Goal: Task Accomplishment & Management: Manage account settings

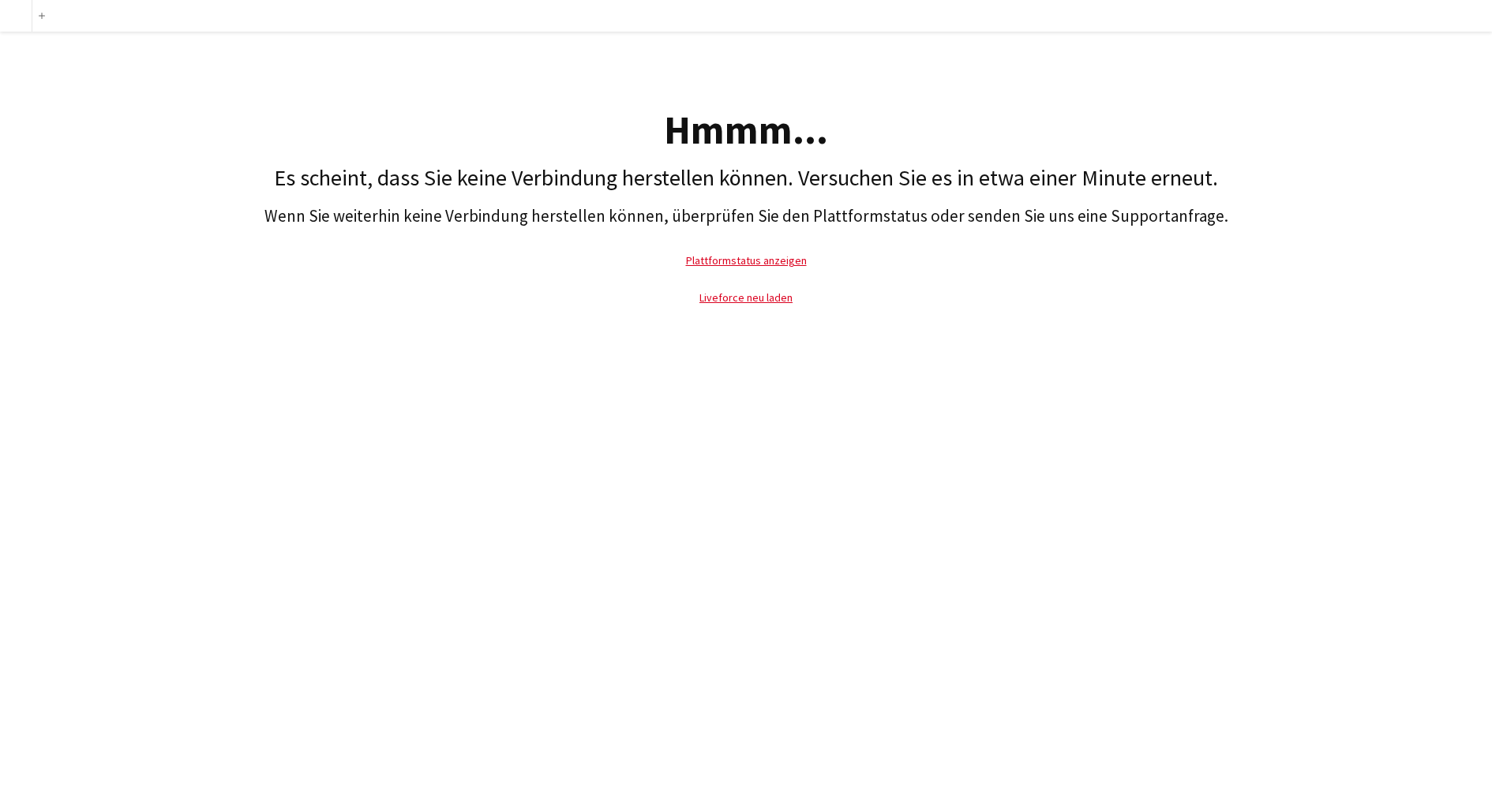
click at [724, 285] on p "Liveforce neu laden" at bounding box center [746, 298] width 1476 height 37
click at [734, 304] on link "Liveforce neu laden" at bounding box center [746, 298] width 93 height 15
click at [770, 297] on link "Liveforce neu laden" at bounding box center [746, 298] width 93 height 15
click at [781, 251] on p "Plattformstatus anzeigen" at bounding box center [746, 261] width 1476 height 37
click at [785, 261] on link "Plattformstatus anzeigen" at bounding box center [746, 261] width 121 height 15
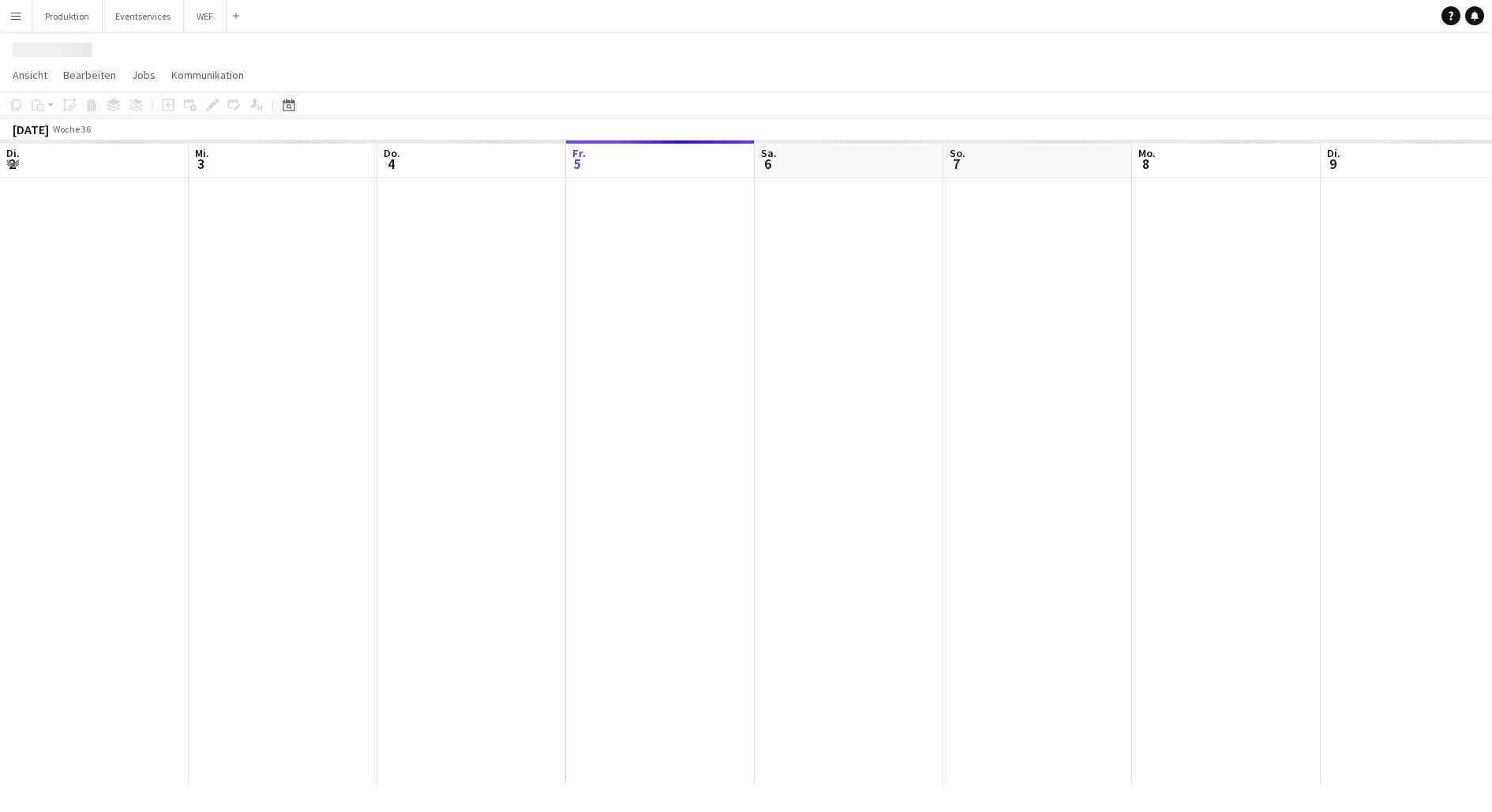
scroll to position [0, 377]
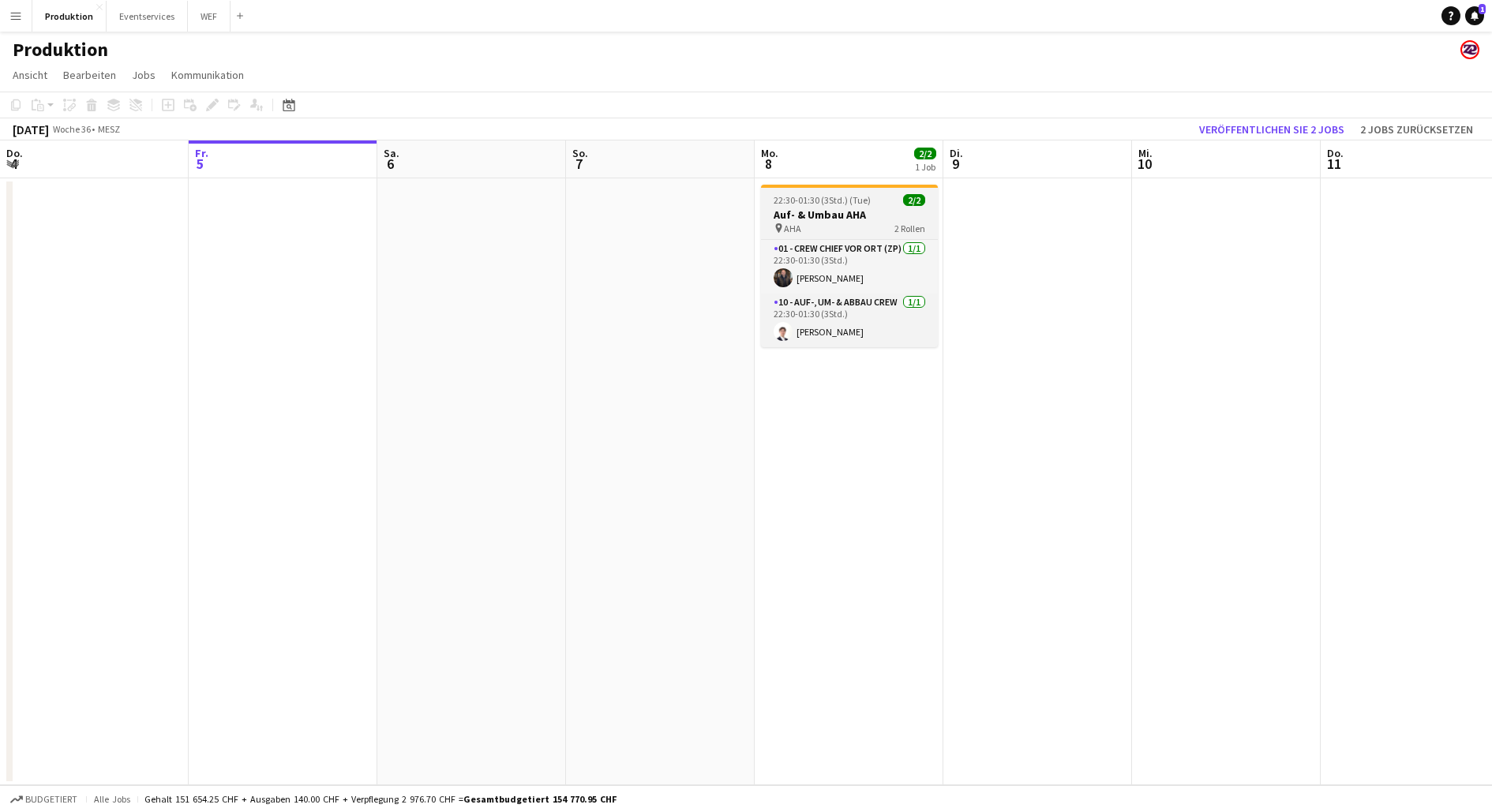
click at [875, 209] on h3 "Auf- & Umbau AHA" at bounding box center [849, 215] width 177 height 15
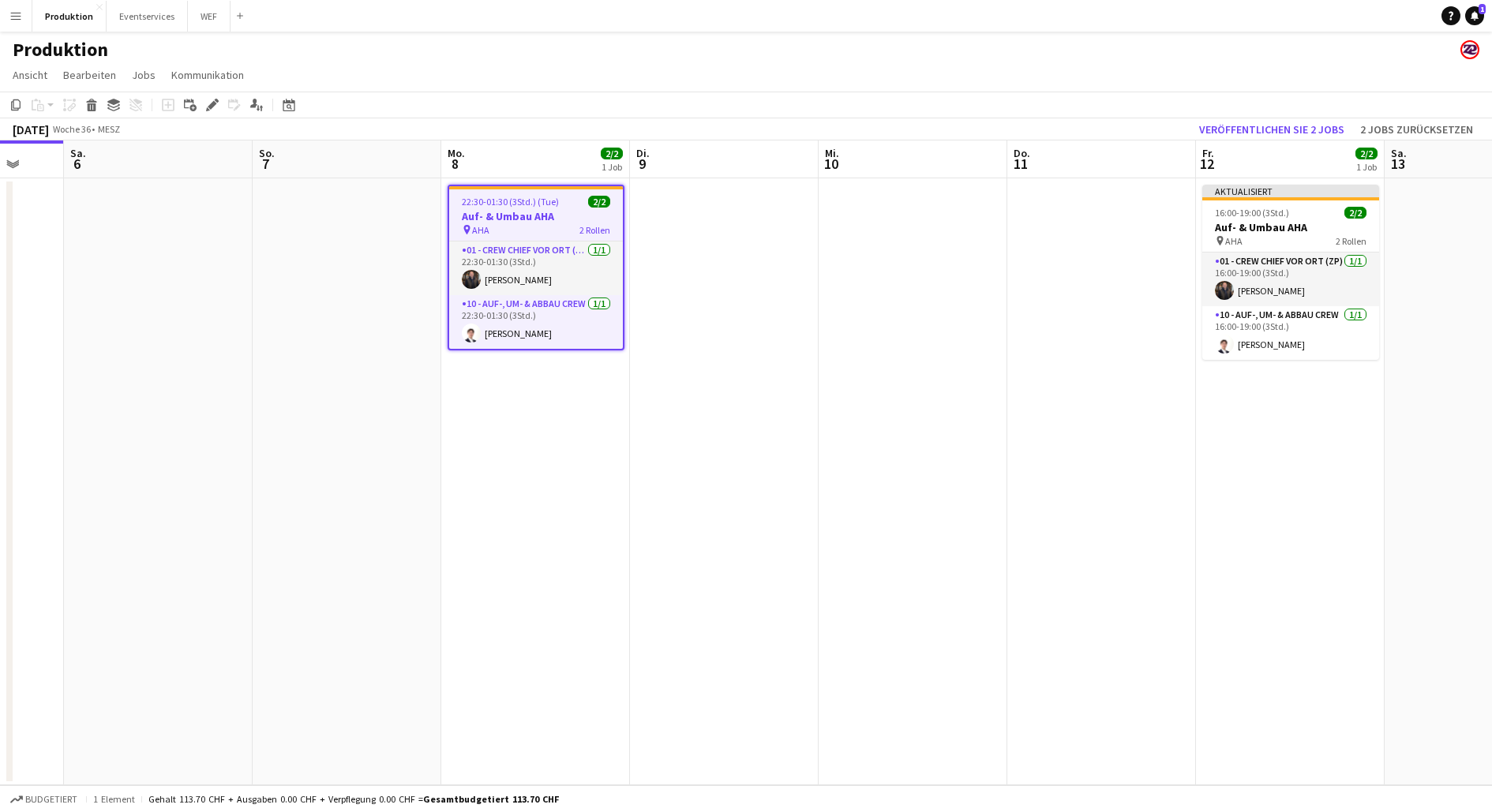
drag, startPoint x: 1242, startPoint y: 383, endPoint x: 593, endPoint y: 369, distance: 649.2
click at [548, 358] on app-calendar-viewport "Mi. 3 Do. 4 Fr. 5 Sa. 6 So. 7 Mo. 8 2/2 1 Job Di. 9 Mi. 10 Do. 11 Fr. 12 2/2 1 …" at bounding box center [746, 462] width 1492 height 644
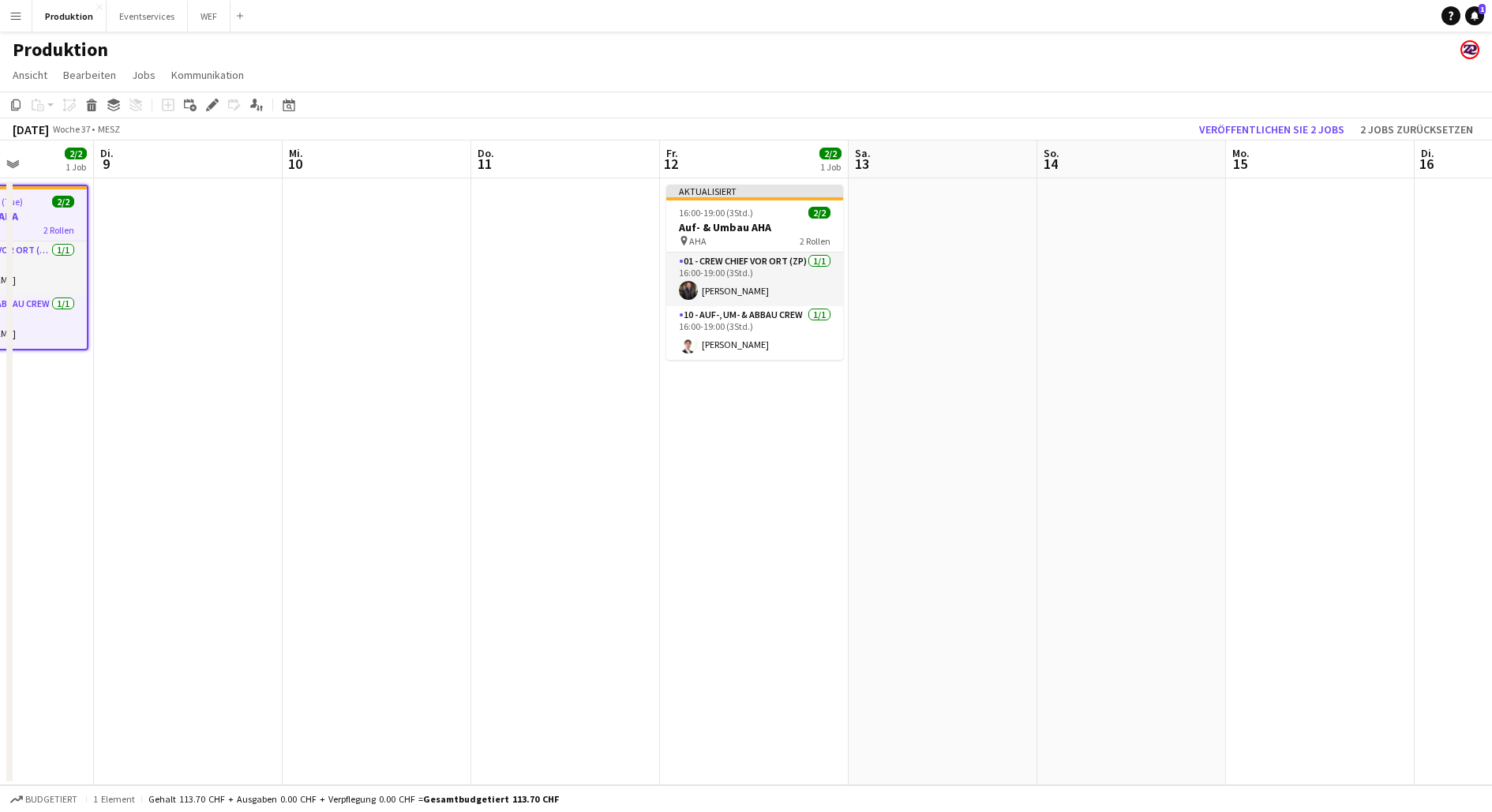
scroll to position [0, 474]
drag, startPoint x: 849, startPoint y: 345, endPoint x: 614, endPoint y: 346, distance: 235.0
click at [614, 346] on app-calendar-viewport "Sa. 6 So. 7 Mo. 8 2/2 1 Job Di. 9 Mi. 10 Do. 11 Fr. 12 2/2 1 Job Sa. 13 So. 14 …" at bounding box center [746, 462] width 1492 height 644
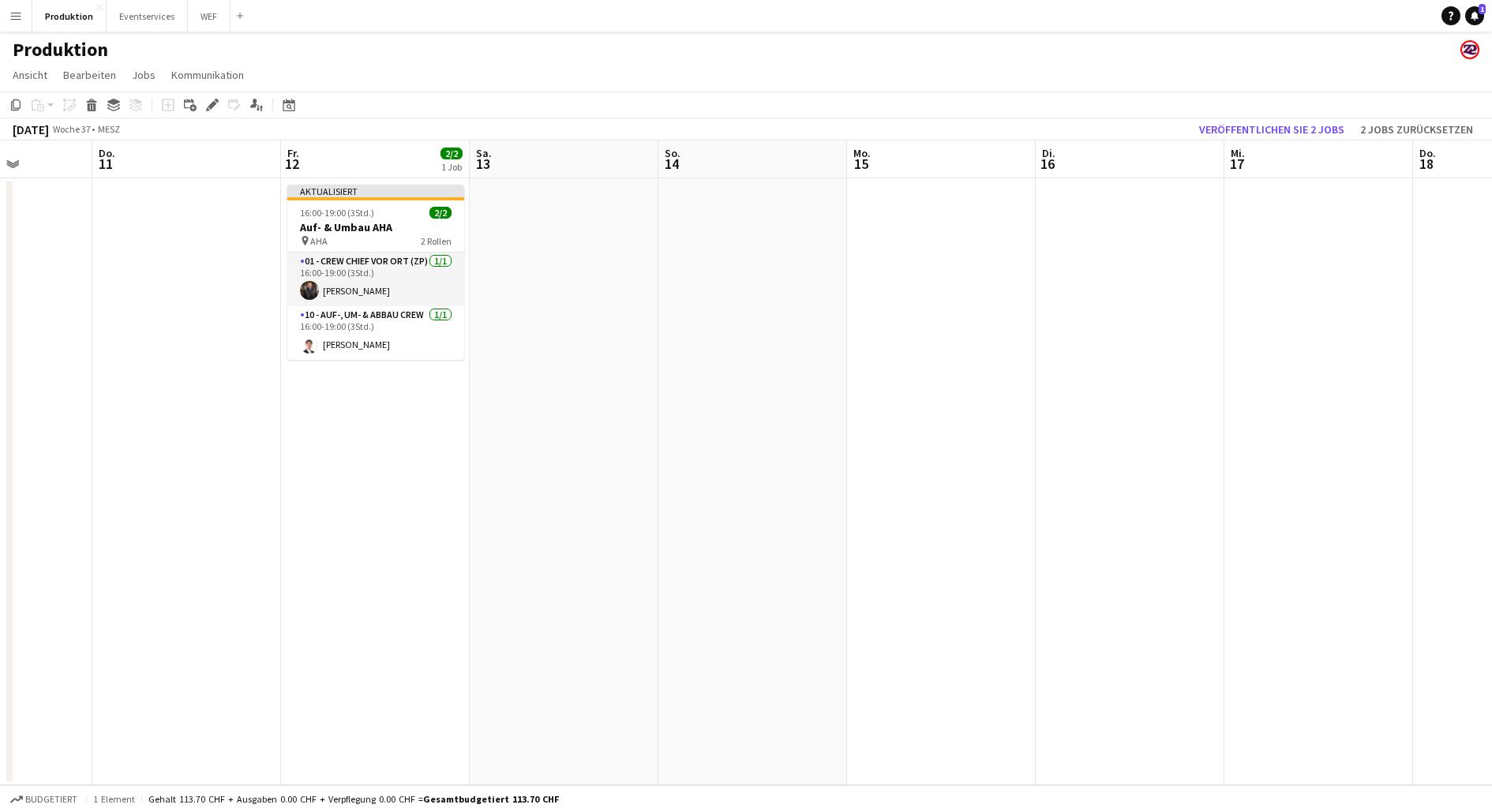
click at [1171, 310] on app-date-cell at bounding box center [1130, 482] width 189 height 607
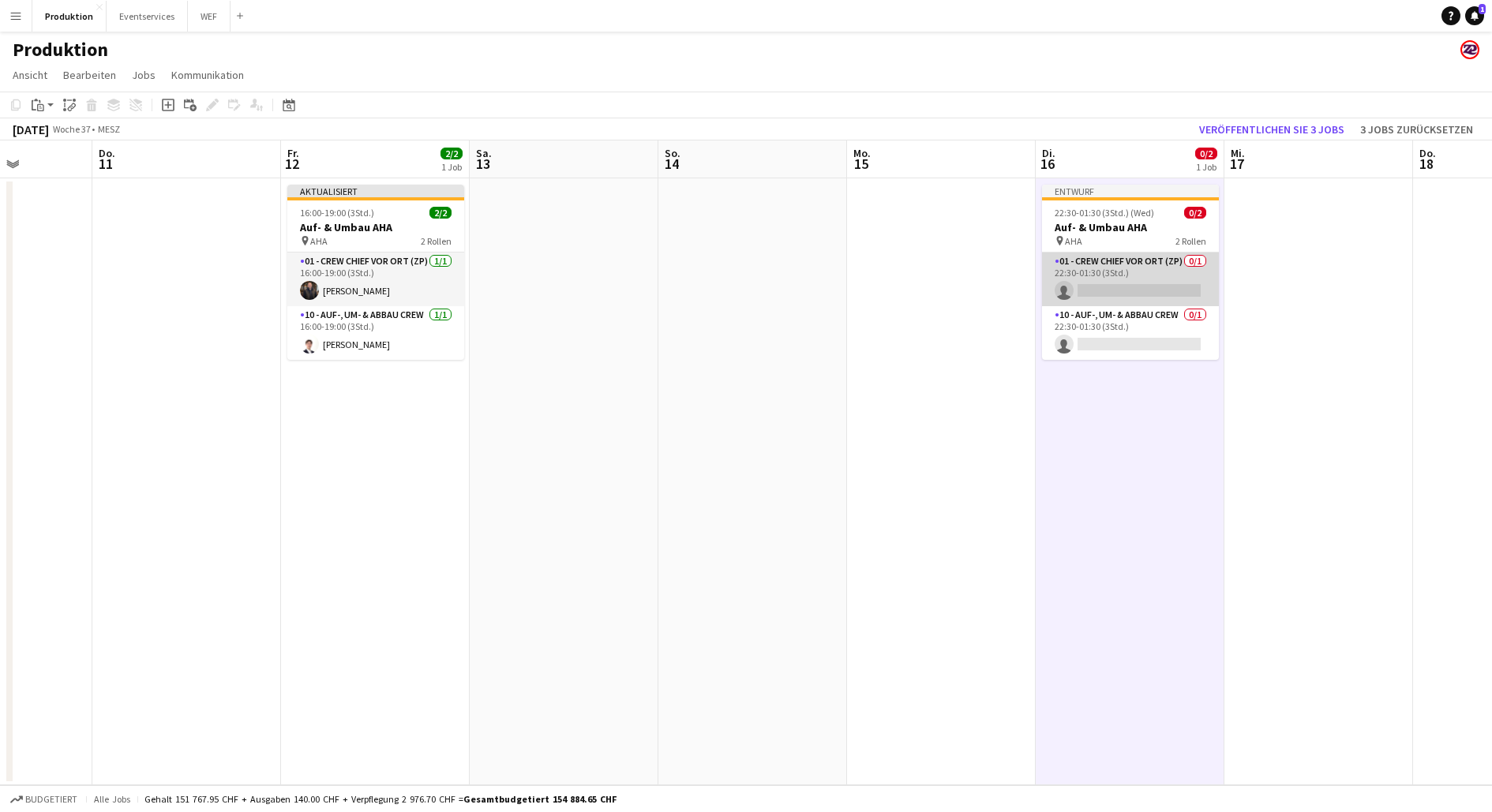
click at [1142, 273] on app-card-role "01 - Crew Chief vor Ort (ZP) 0/1 22:30-01:30 (3Std.) single-neutral-actions" at bounding box center [1130, 279] width 177 height 54
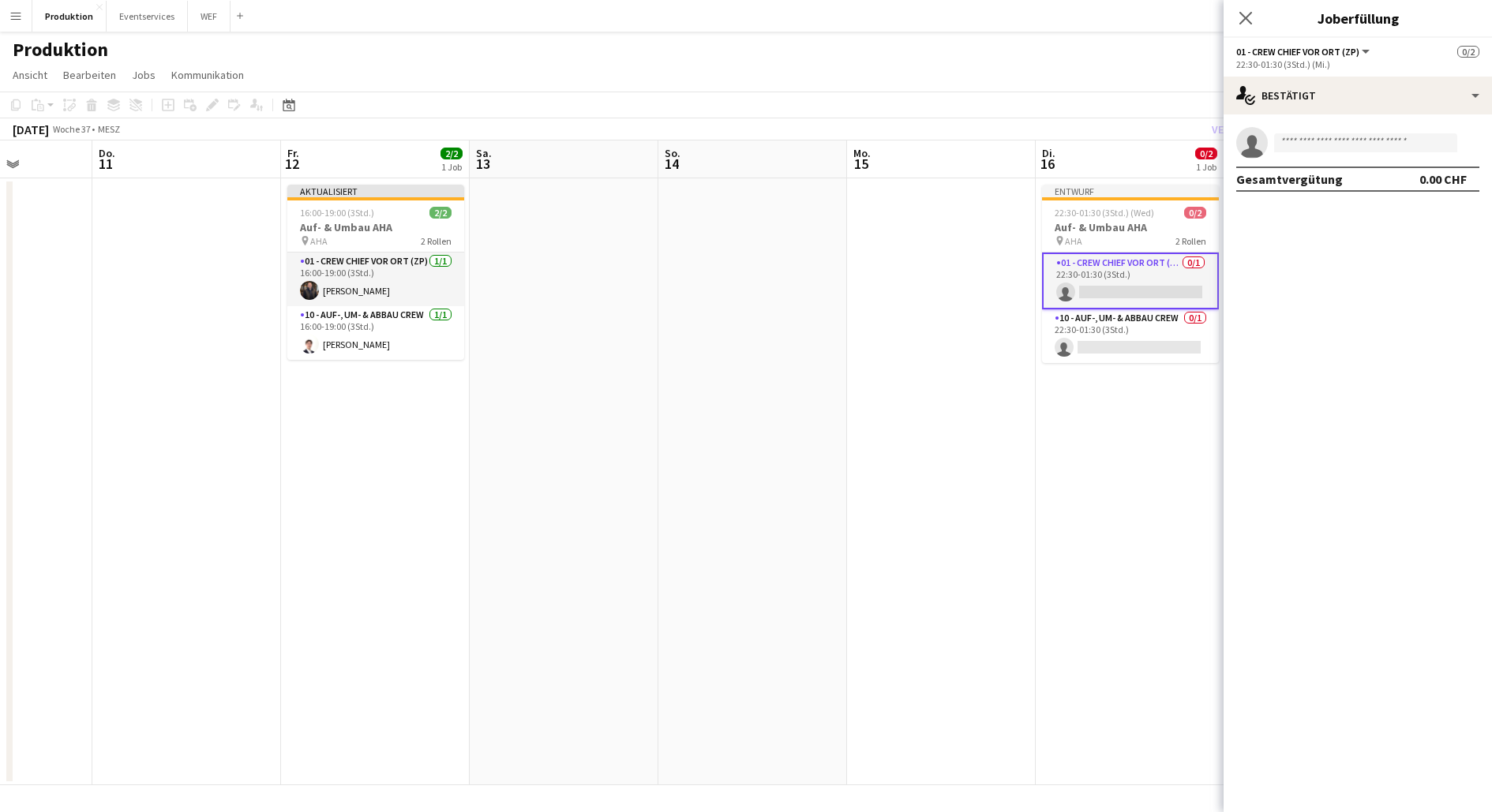
click at [1126, 265] on app-card-role "01 - Crew Chief vor Ort (ZP) 0/1 22:30-01:30 (3Std.) single-neutral-actions" at bounding box center [1130, 281] width 177 height 57
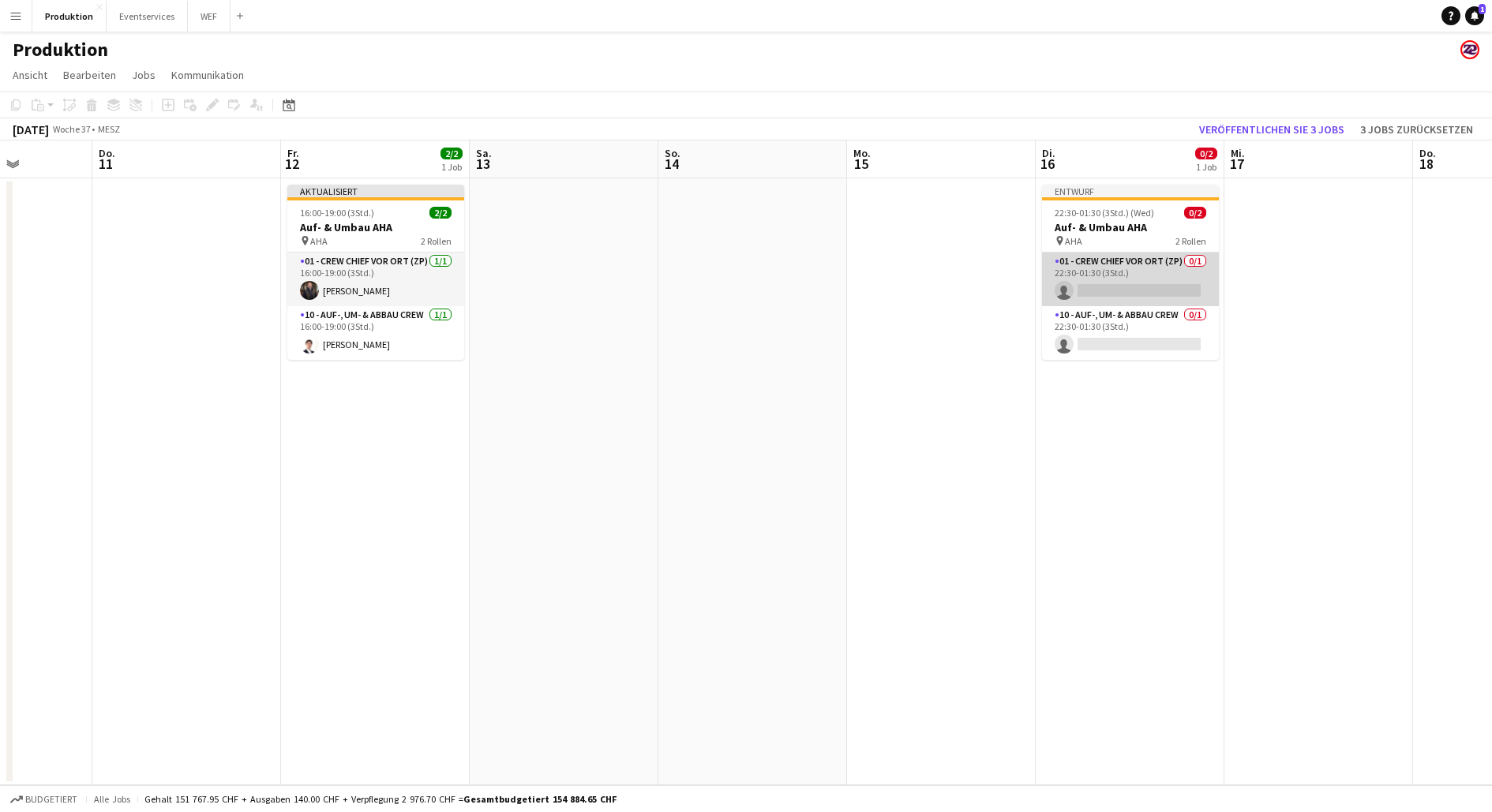
click at [1126, 264] on app-card-role "01 - Crew Chief vor Ort (ZP) 0/1 22:30-01:30 (3Std.) single-neutral-actions" at bounding box center [1130, 279] width 177 height 54
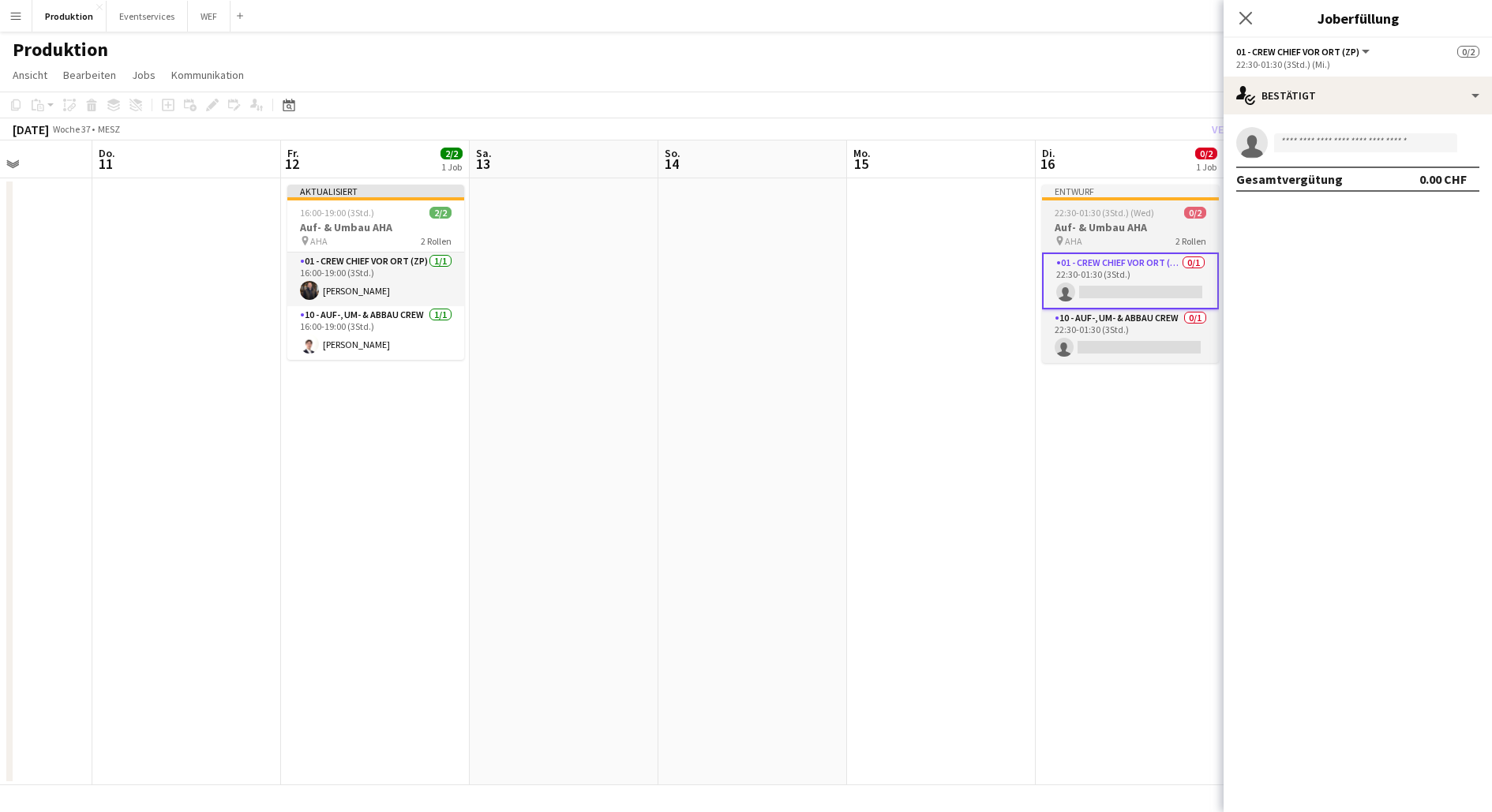
click at [1097, 223] on h3 "Auf- & Umbau AHA" at bounding box center [1130, 228] width 177 height 15
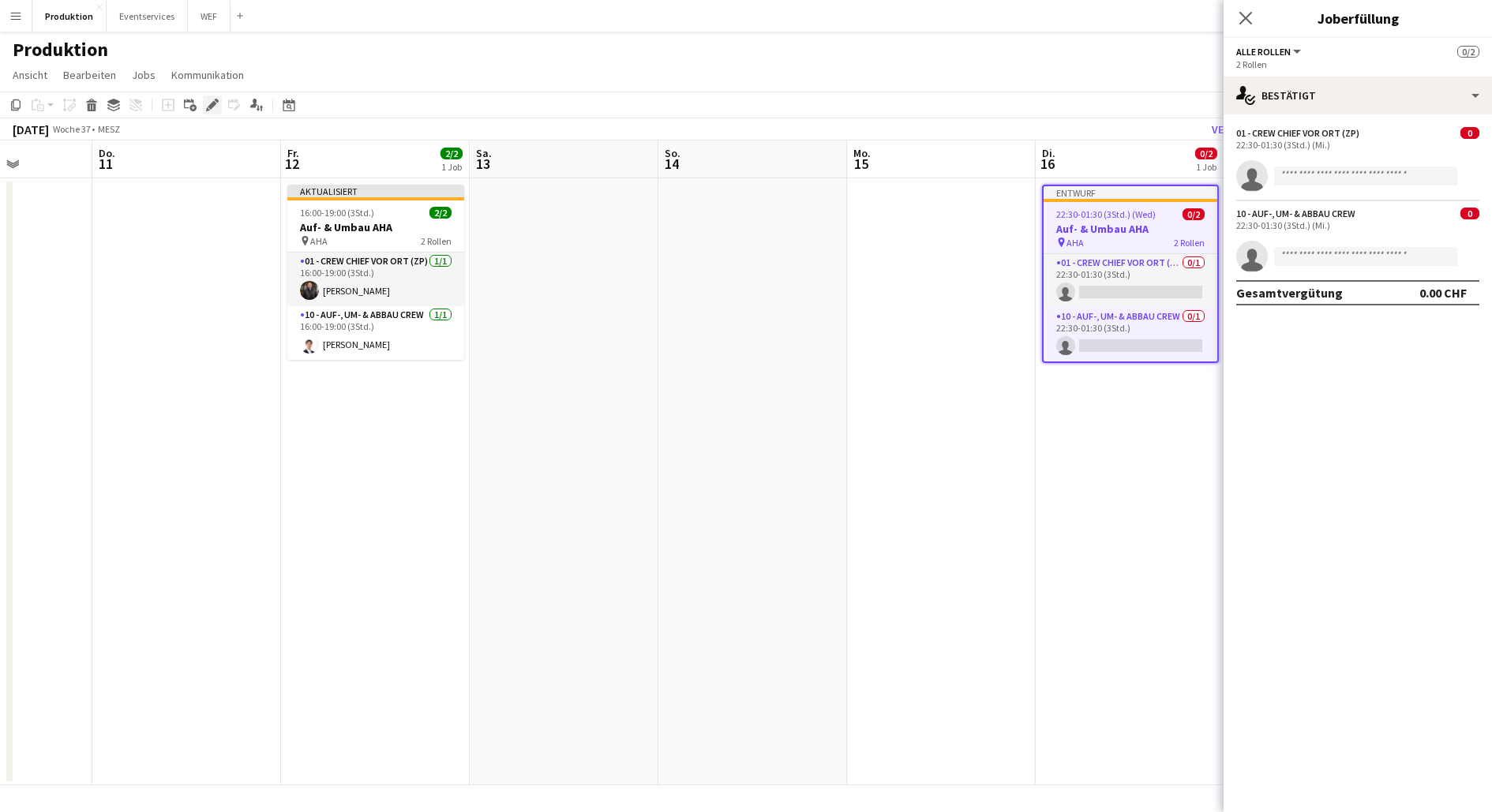
click at [214, 103] on icon at bounding box center [212, 104] width 8 height 8
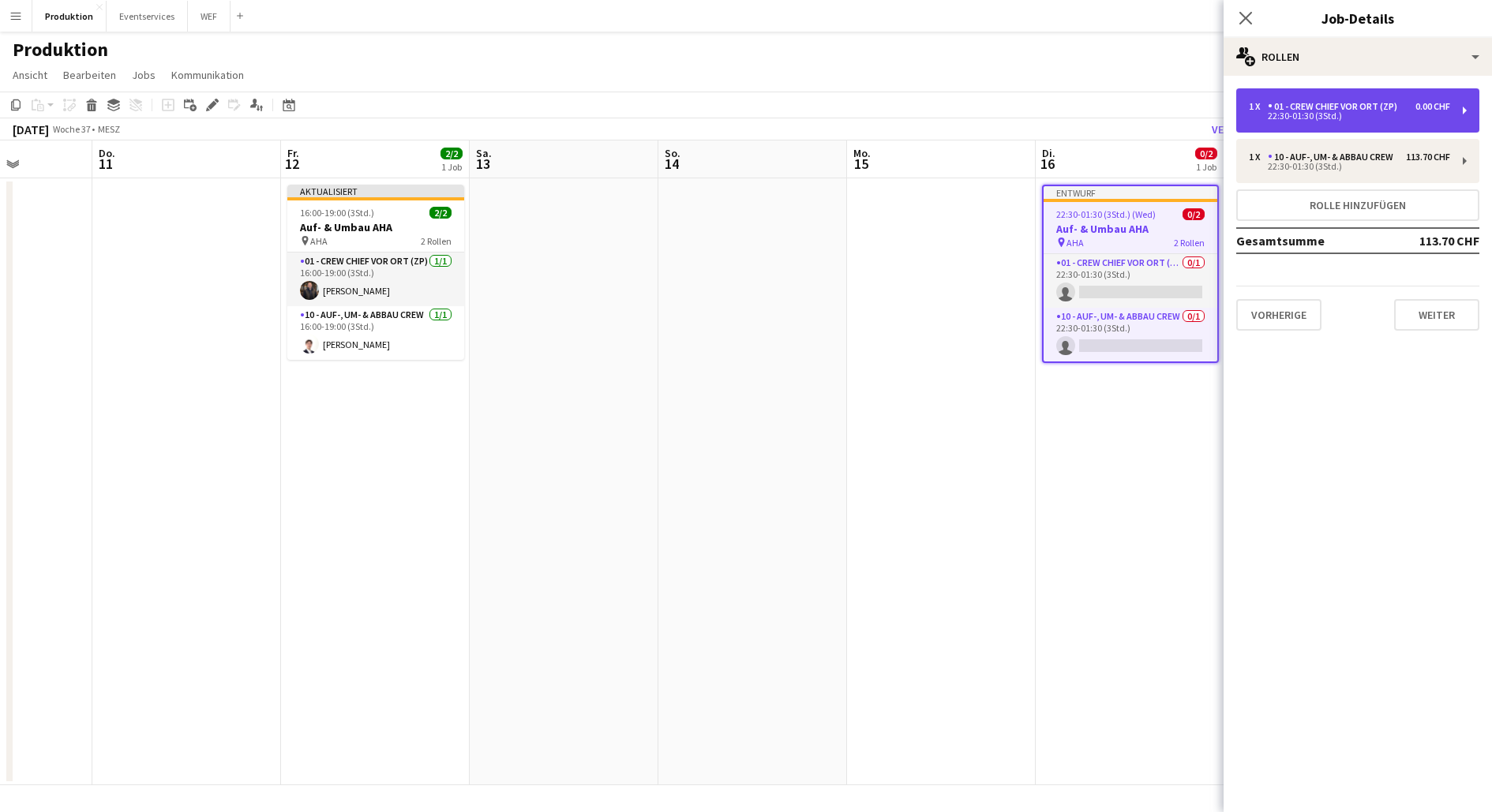
click at [1325, 106] on div "01 - Crew Chief vor Ort (ZP)" at bounding box center [1336, 106] width 136 height 11
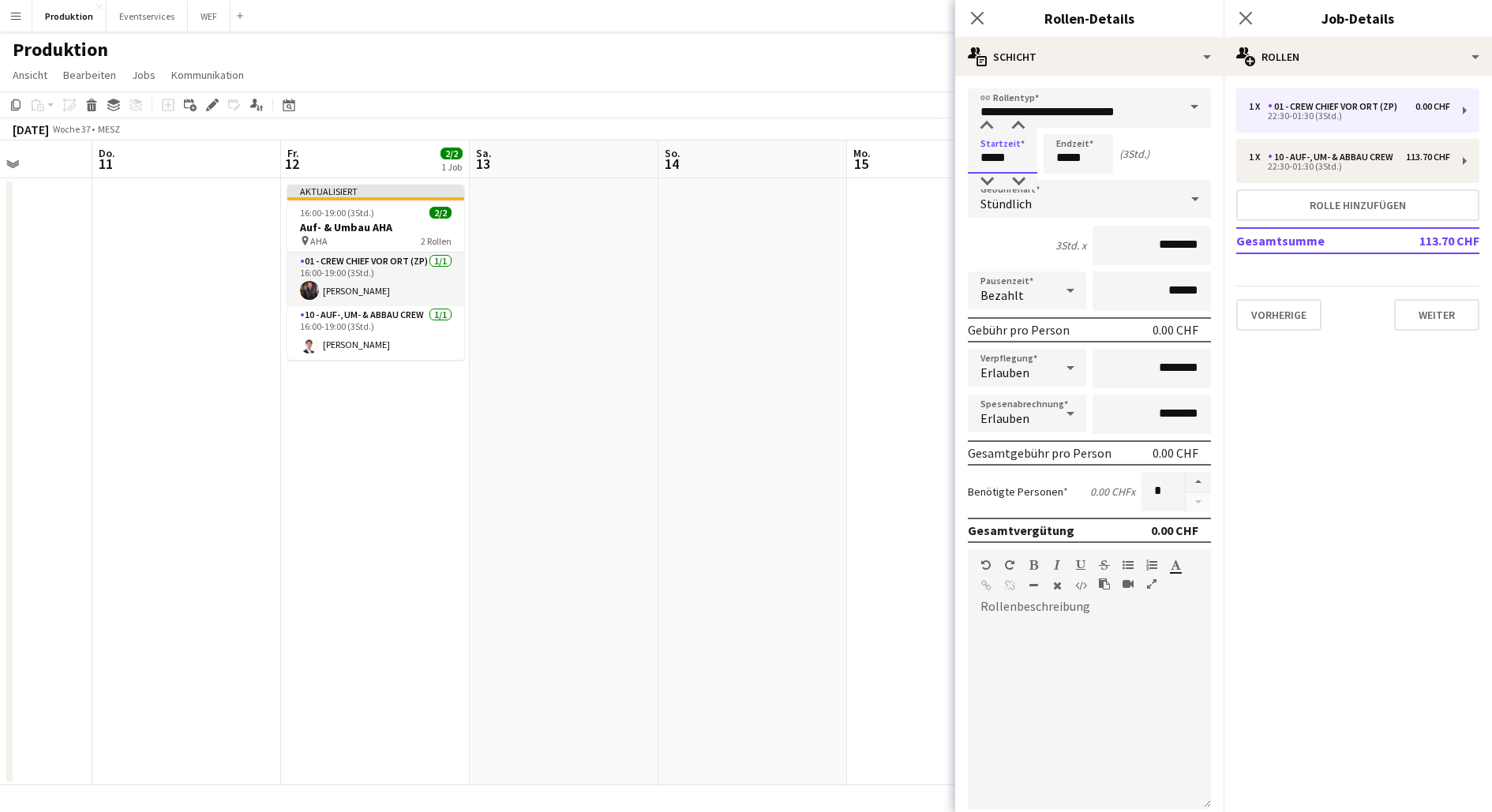
drag, startPoint x: 1033, startPoint y: 149, endPoint x: 1016, endPoint y: 155, distance: 18.0
click at [1016, 155] on input "*****" at bounding box center [1003, 154] width 70 height 39
type input "*****"
click at [1380, 386] on mat-expansion-panel "pencil3 Allgemeine Details 1 x 01 - Crew Chief vor Ort (ZP) 0.00 CHF 22:30-01:3…" at bounding box center [1357, 444] width 268 height 736
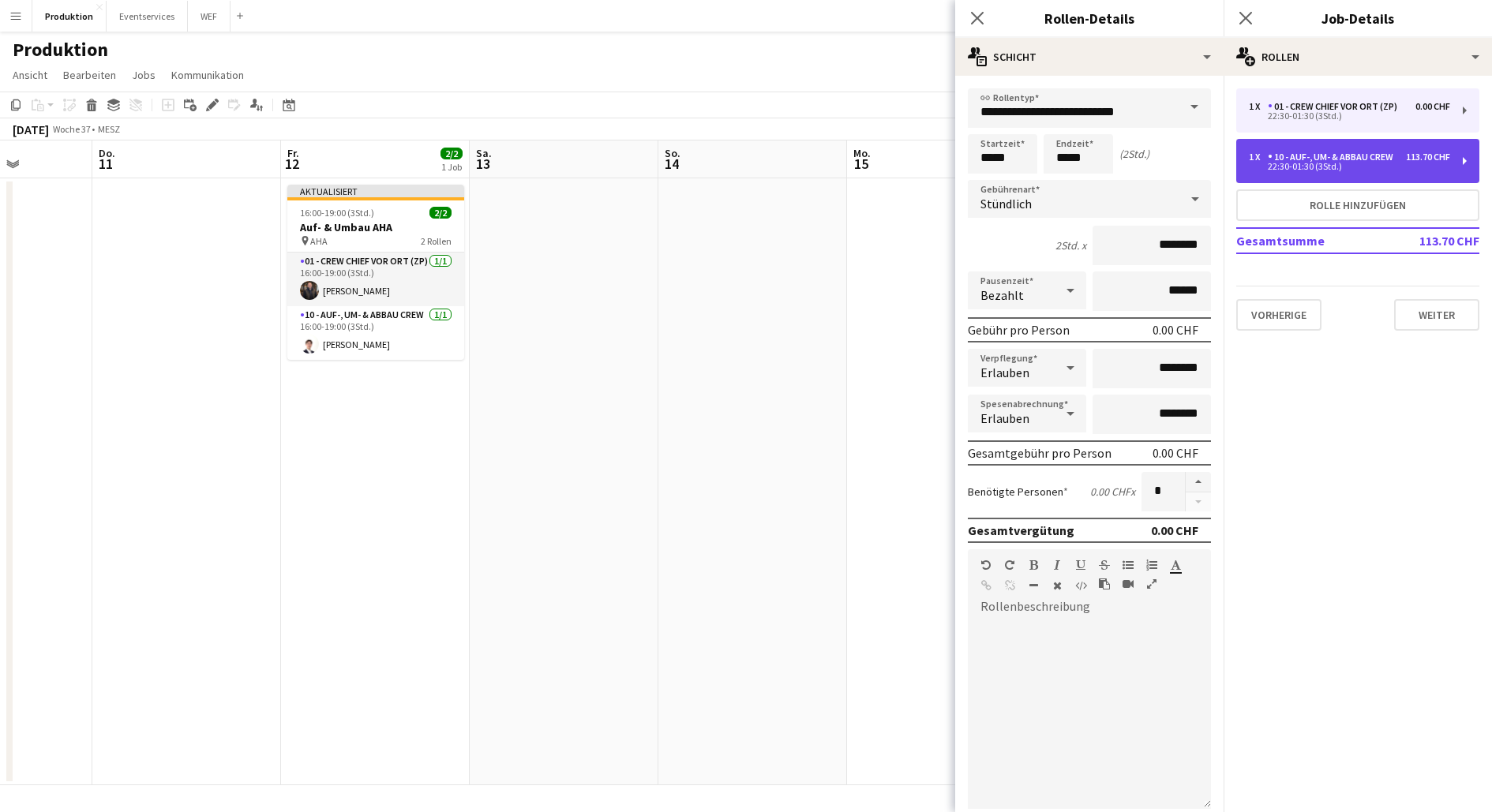
click at [1358, 171] on div "1 x 10 - Auf-, Um- & Abbau Crew 113.70 CHF 22:30-01:30 (3Std.)" at bounding box center [1358, 161] width 244 height 44
type input "**********"
type input "*****"
type input "*********"
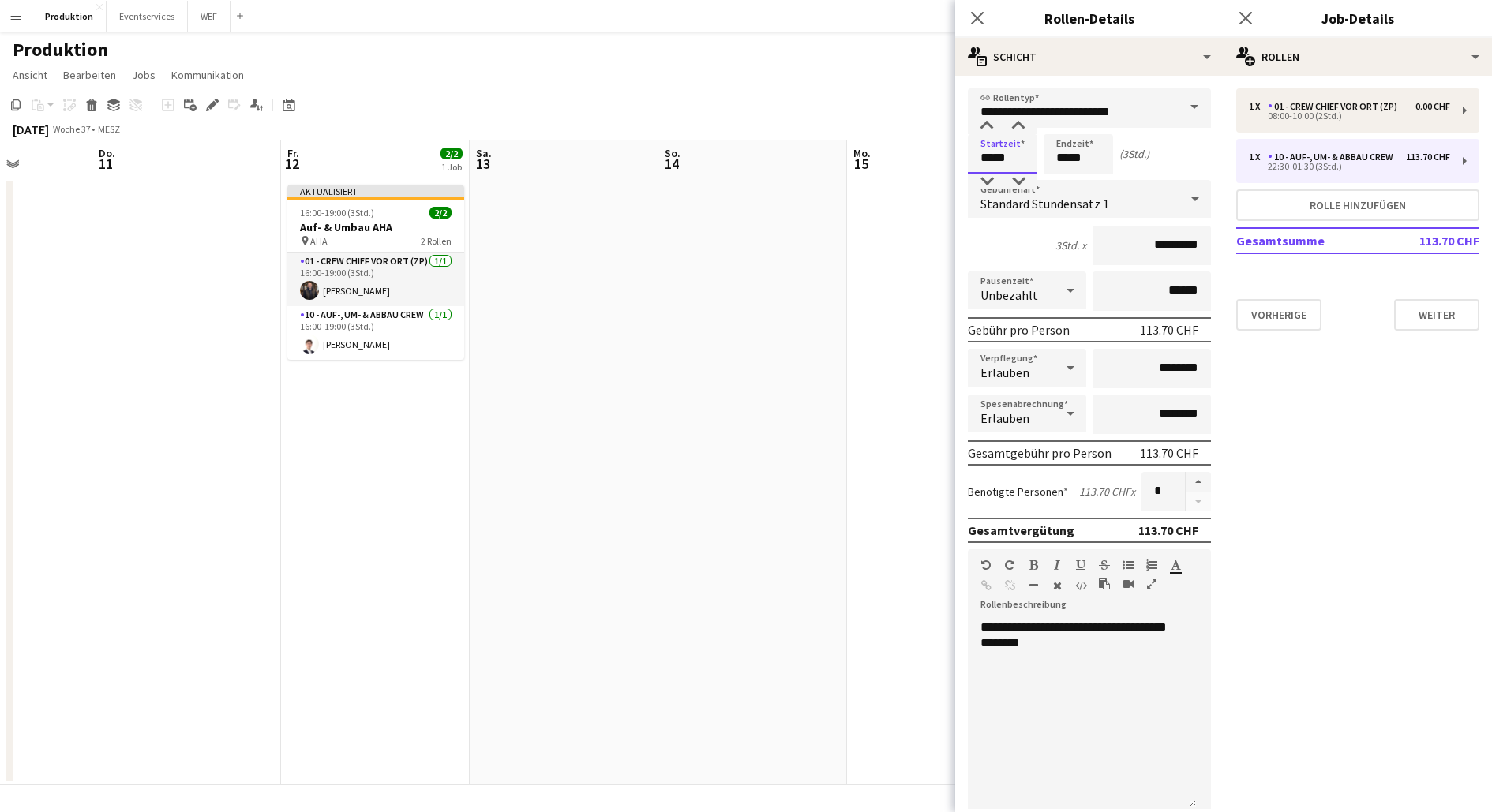
drag, startPoint x: 1028, startPoint y: 157, endPoint x: 919, endPoint y: 150, distance: 109.2
click at [919, 151] on body "Menü Tafeln Tafeln Tafeln Alle Jobs Status Belegschaft Belegschaft Meine Belegs…" at bounding box center [746, 406] width 1492 height 812
type input "*****"
click at [1351, 363] on mat-expansion-panel "pencil3 Allgemeine Details 1 x 01 - Crew Chief vor Ort (ZP) 0.00 CHF 08:00-10:0…" at bounding box center [1357, 444] width 268 height 736
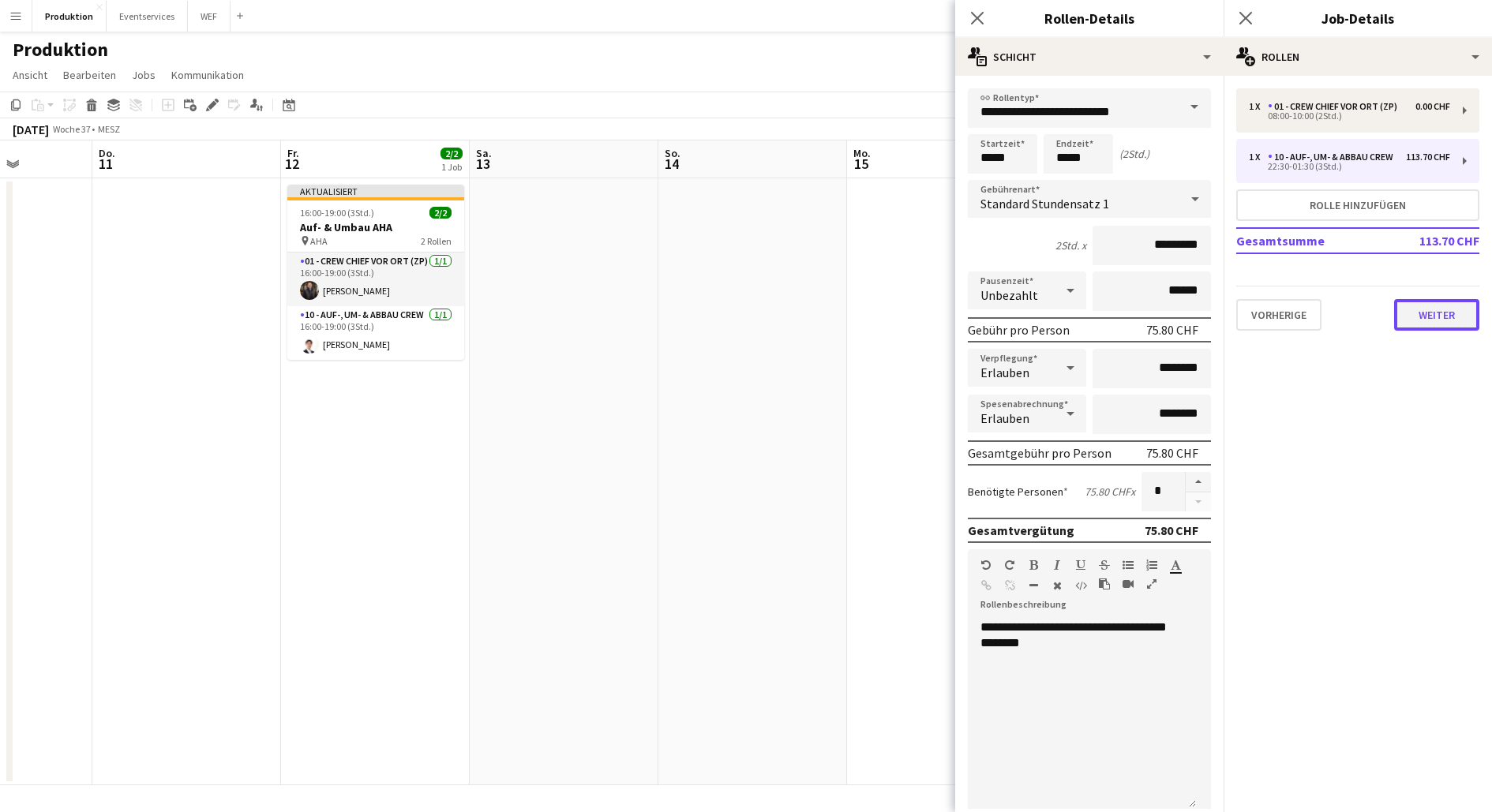
click at [1426, 307] on button "Weiter" at bounding box center [1436, 315] width 85 height 31
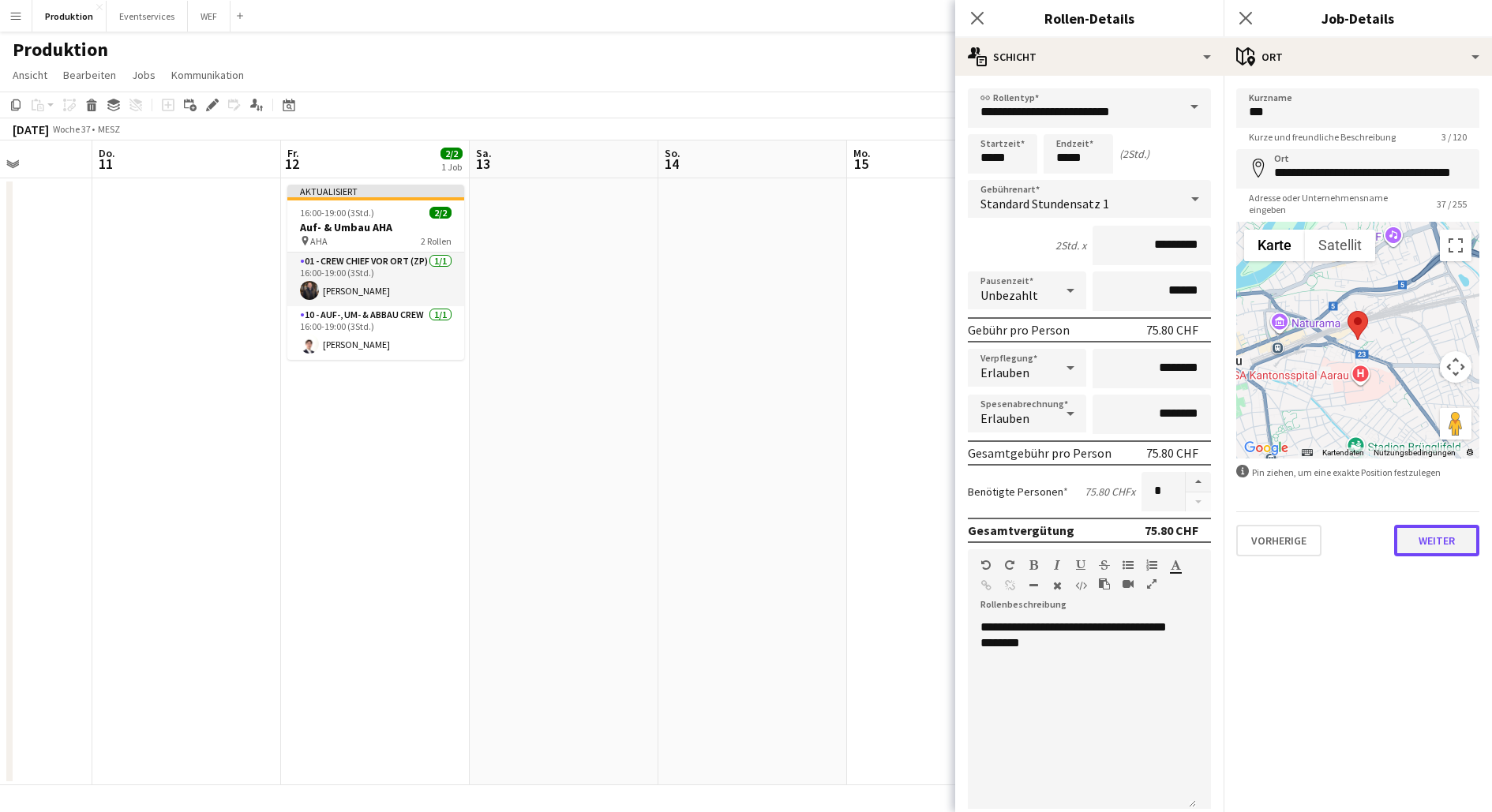
click at [1432, 536] on button "Weiter" at bounding box center [1436, 540] width 85 height 31
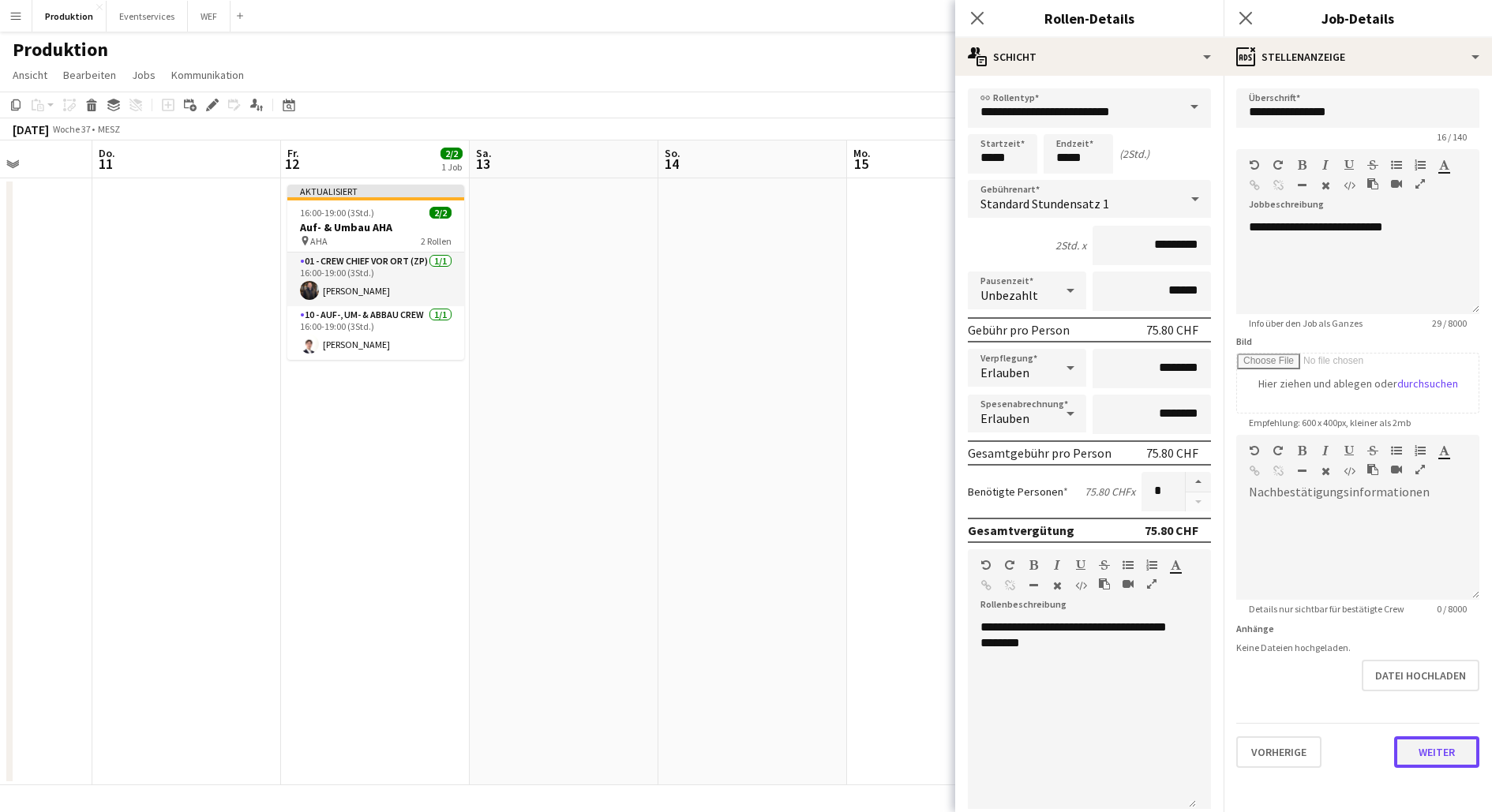
click at [1453, 755] on button "Weiter" at bounding box center [1436, 752] width 85 height 31
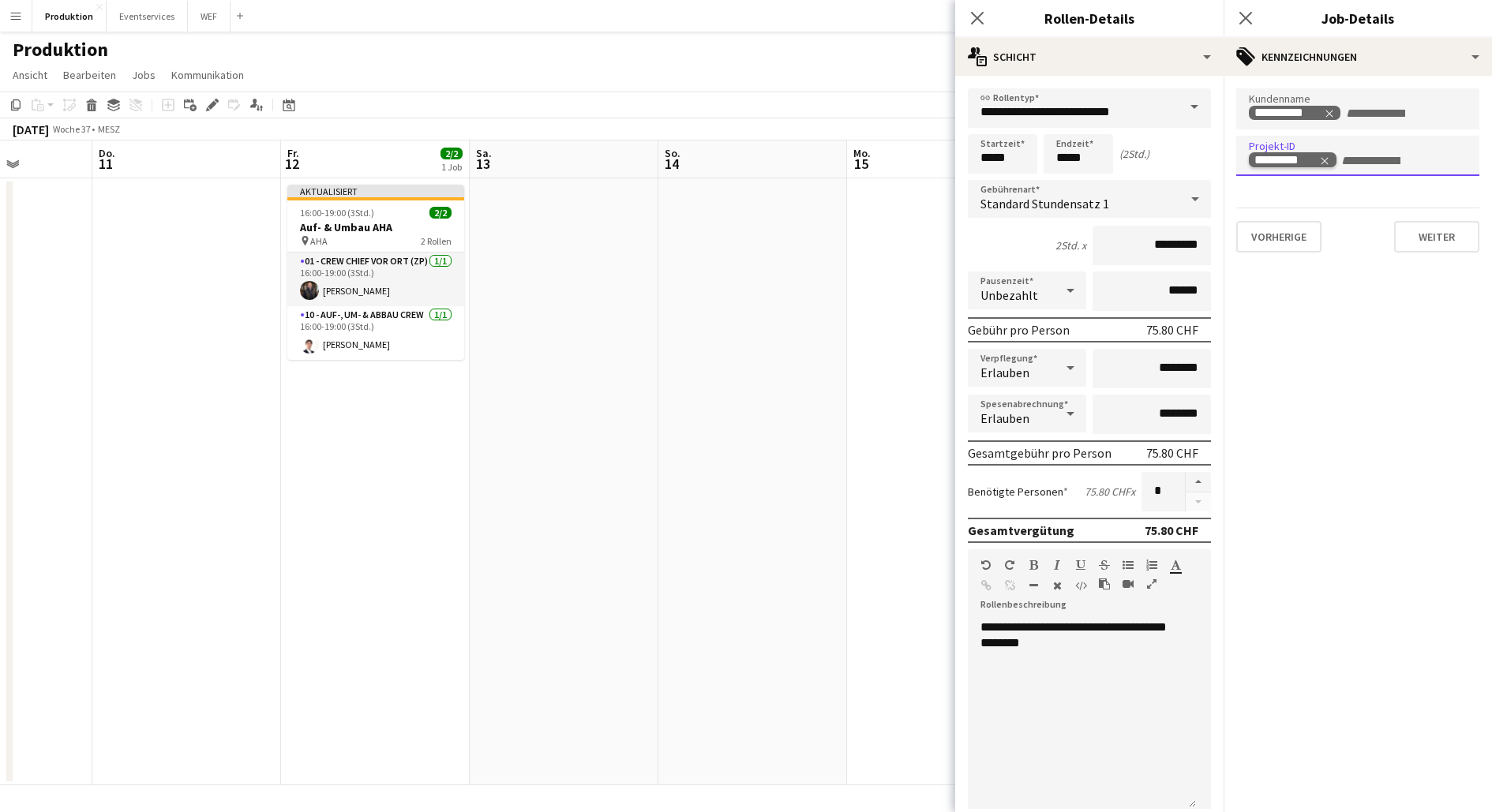
click at [1324, 158] on icon "Remove tag" at bounding box center [1325, 161] width 7 height 7
click at [1422, 226] on button "Weiter" at bounding box center [1436, 236] width 85 height 31
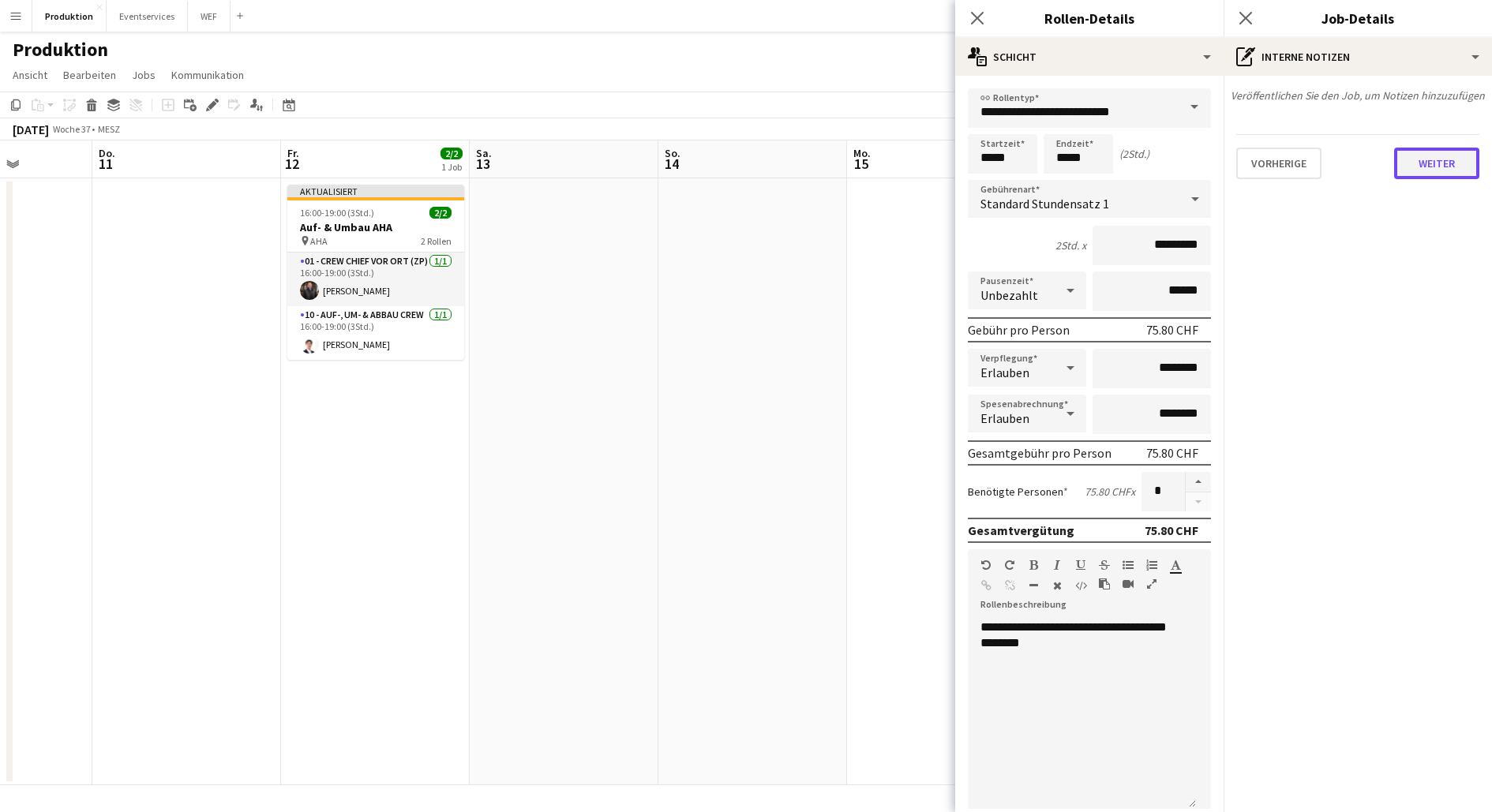
click at [1425, 168] on button "Weiter" at bounding box center [1436, 163] width 85 height 31
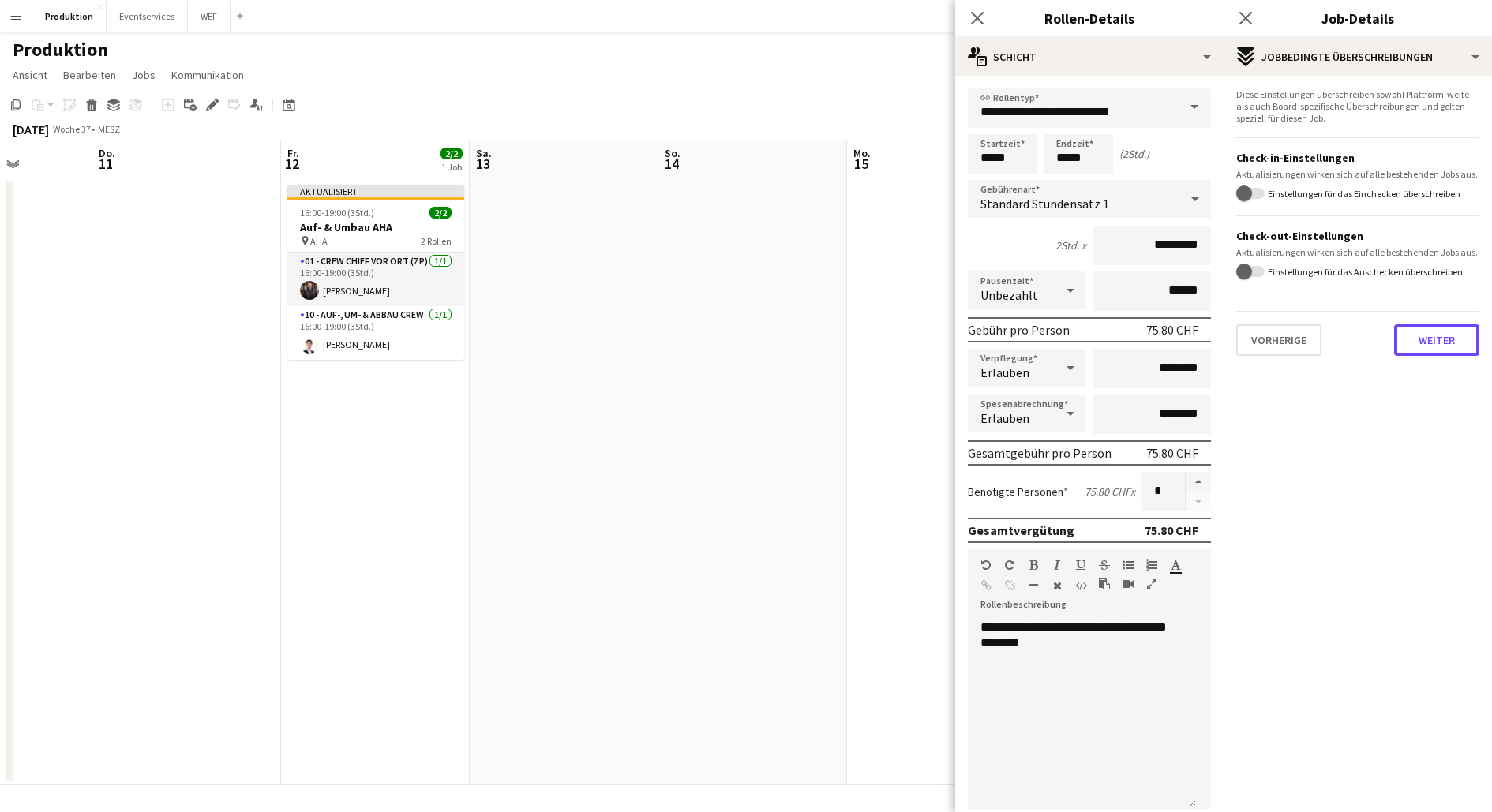
click at [1435, 363] on div "Diese Einstellungen überschreiben sowohl Plattform-weite als auch Board-spezifi…" at bounding box center [1357, 222] width 268 height 293
click at [1468, 341] on button "Weiter" at bounding box center [1436, 340] width 85 height 31
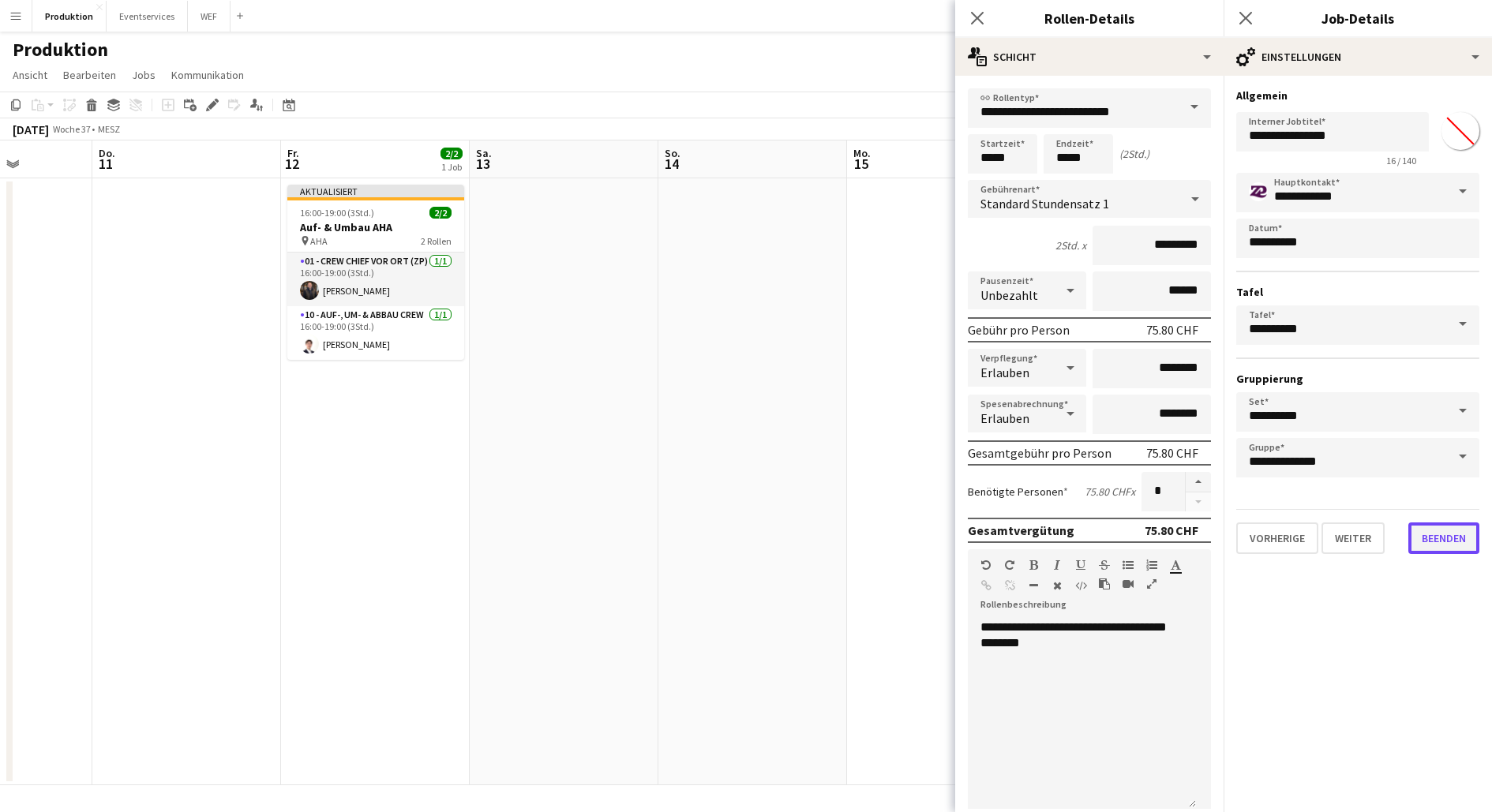
click at [1455, 546] on button "Beenden" at bounding box center [1444, 538] width 71 height 31
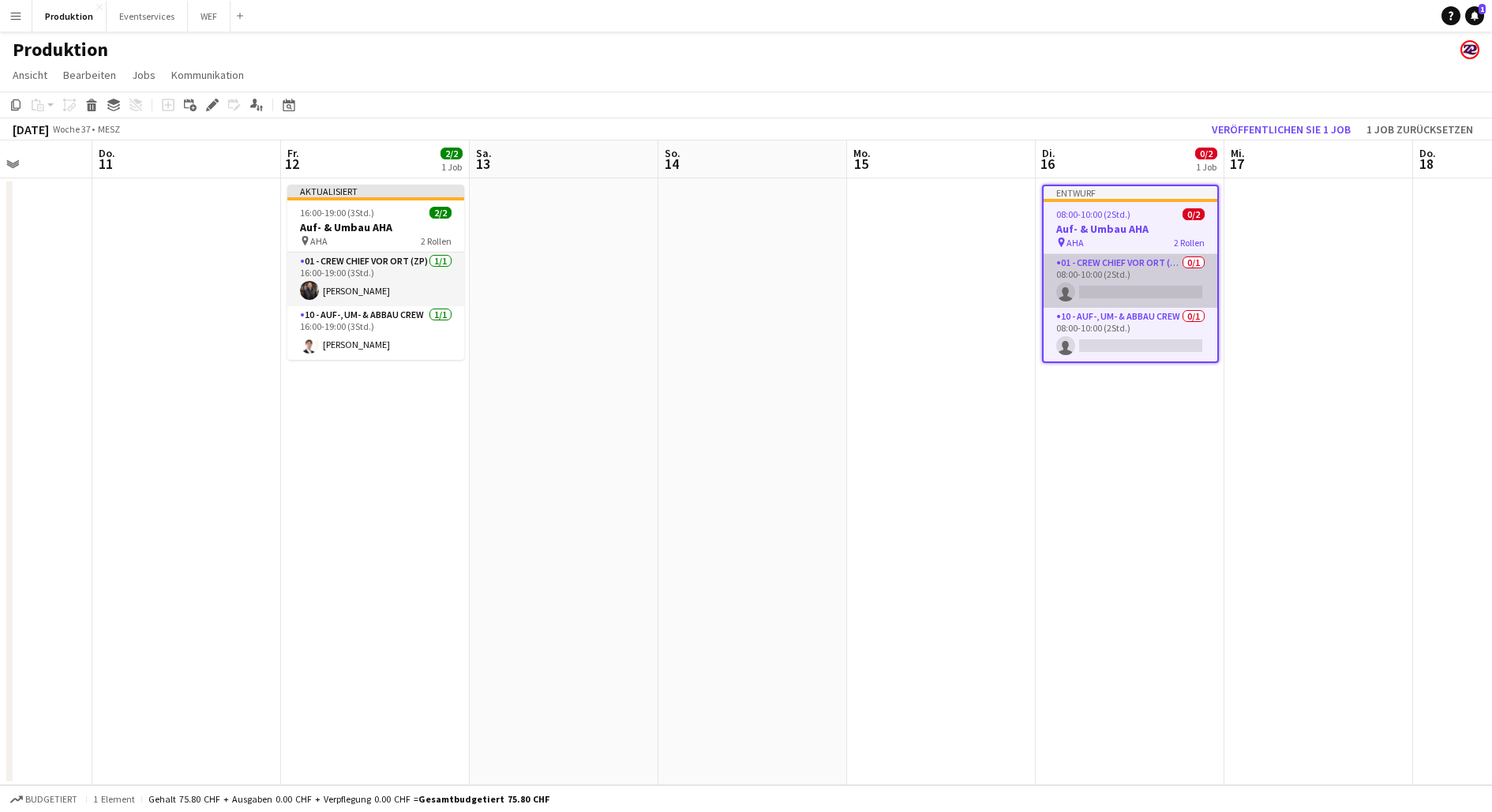
scroll to position [0, 473]
click at [1114, 281] on app-card-role "01 - Crew Chief vor Ort (ZP) 0/1 08:00-10:00 (2Std.) single-neutral-actions" at bounding box center [1132, 281] width 174 height 54
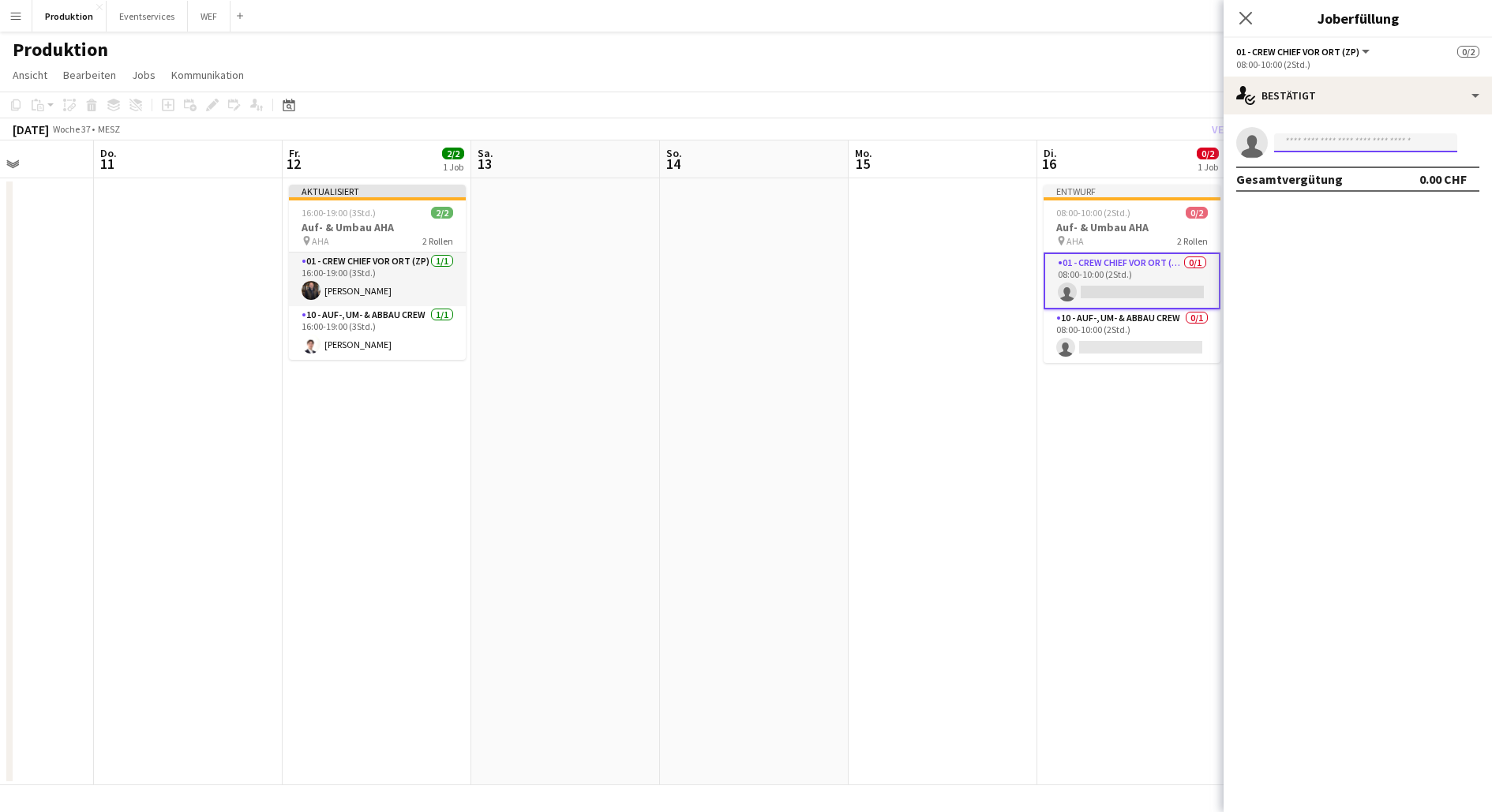
click at [1304, 152] on input at bounding box center [1366, 143] width 183 height 19
type input "******"
click at [1313, 165] on span "[PERSON_NAME]" at bounding box center [1332, 165] width 91 height 14
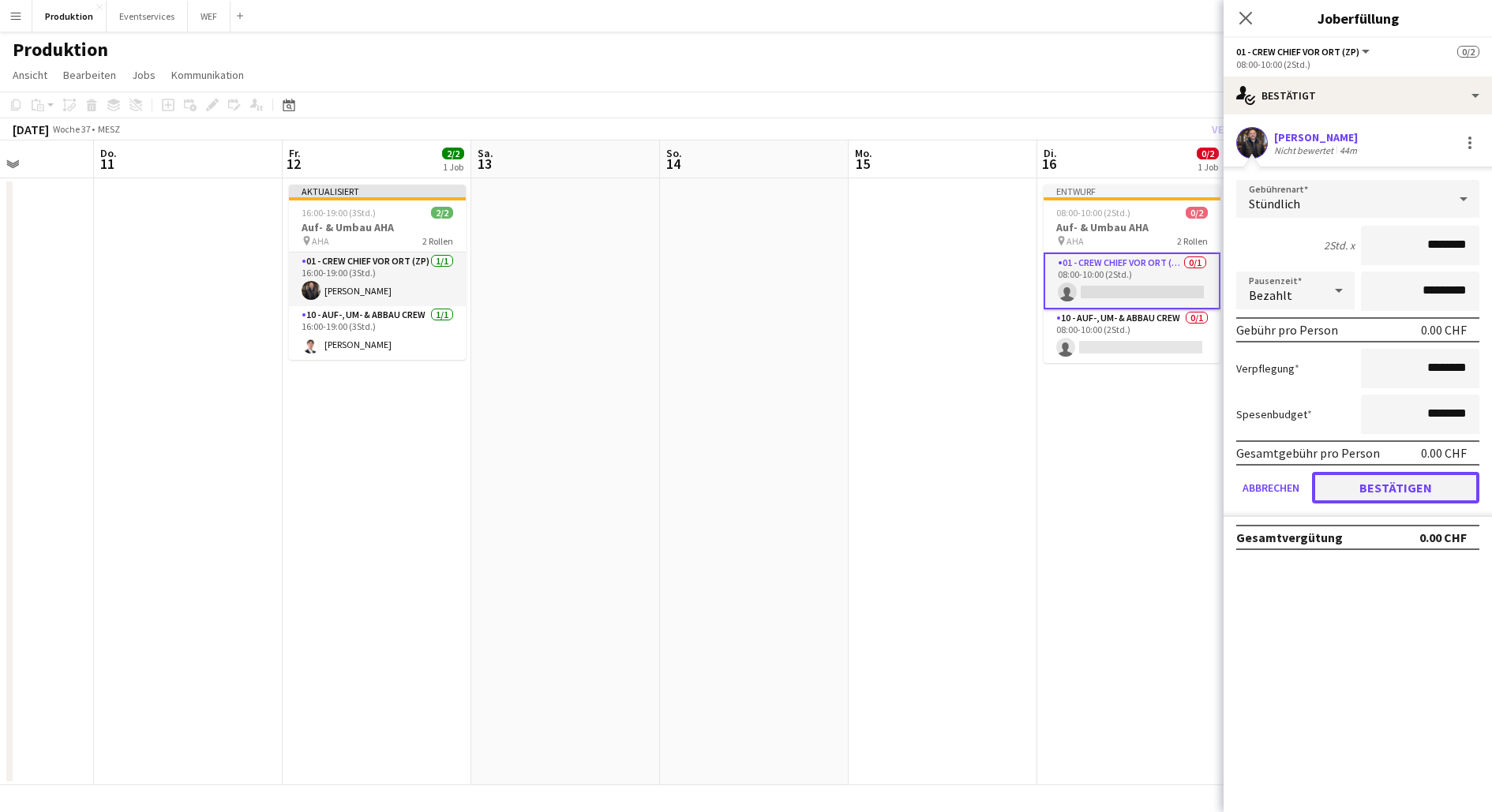
click at [1371, 489] on button "Bestätigen" at bounding box center [1396, 488] width 168 height 31
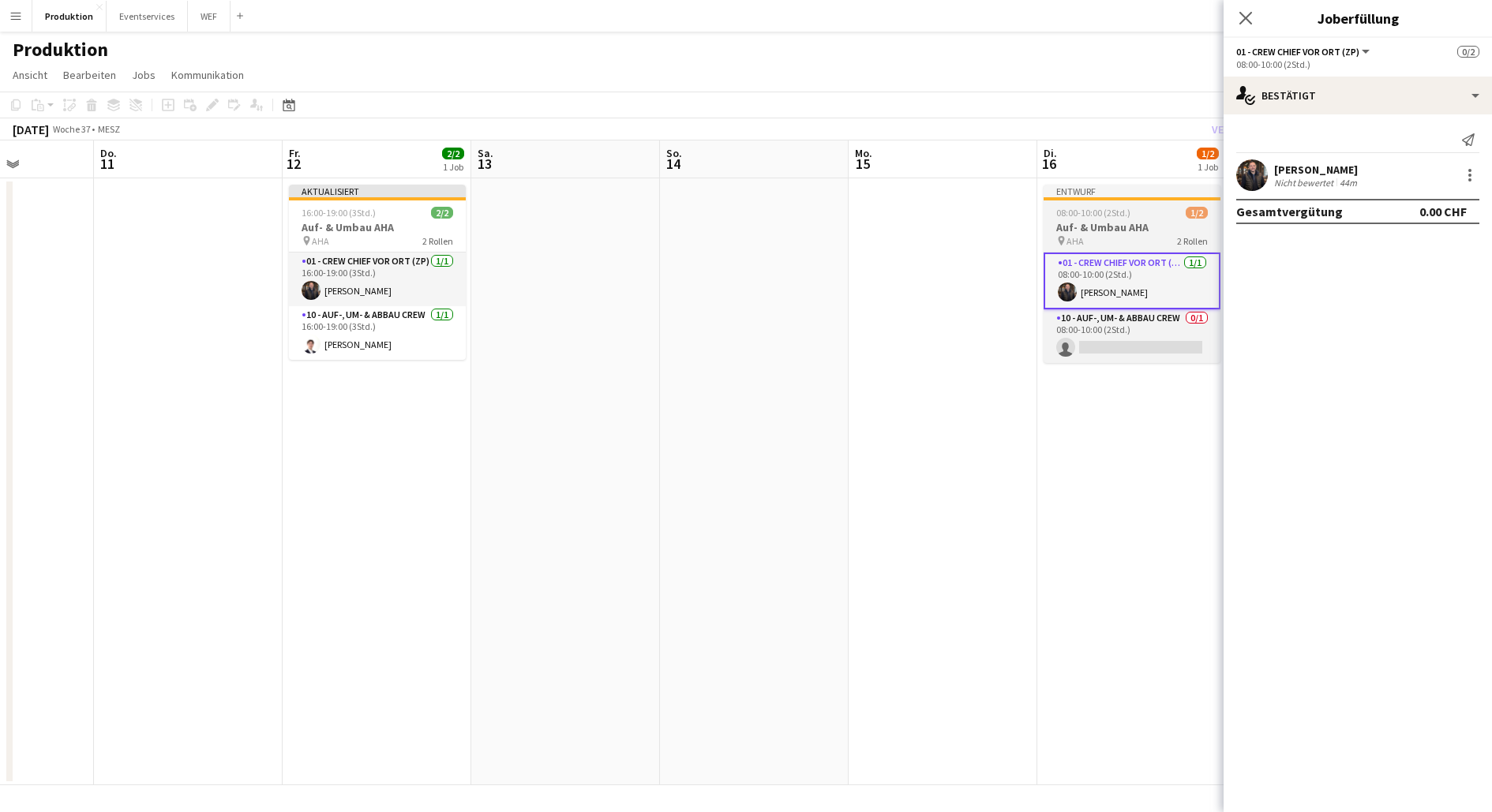
click at [1114, 214] on span "08:00-10:00 (2Std.)" at bounding box center [1094, 212] width 74 height 12
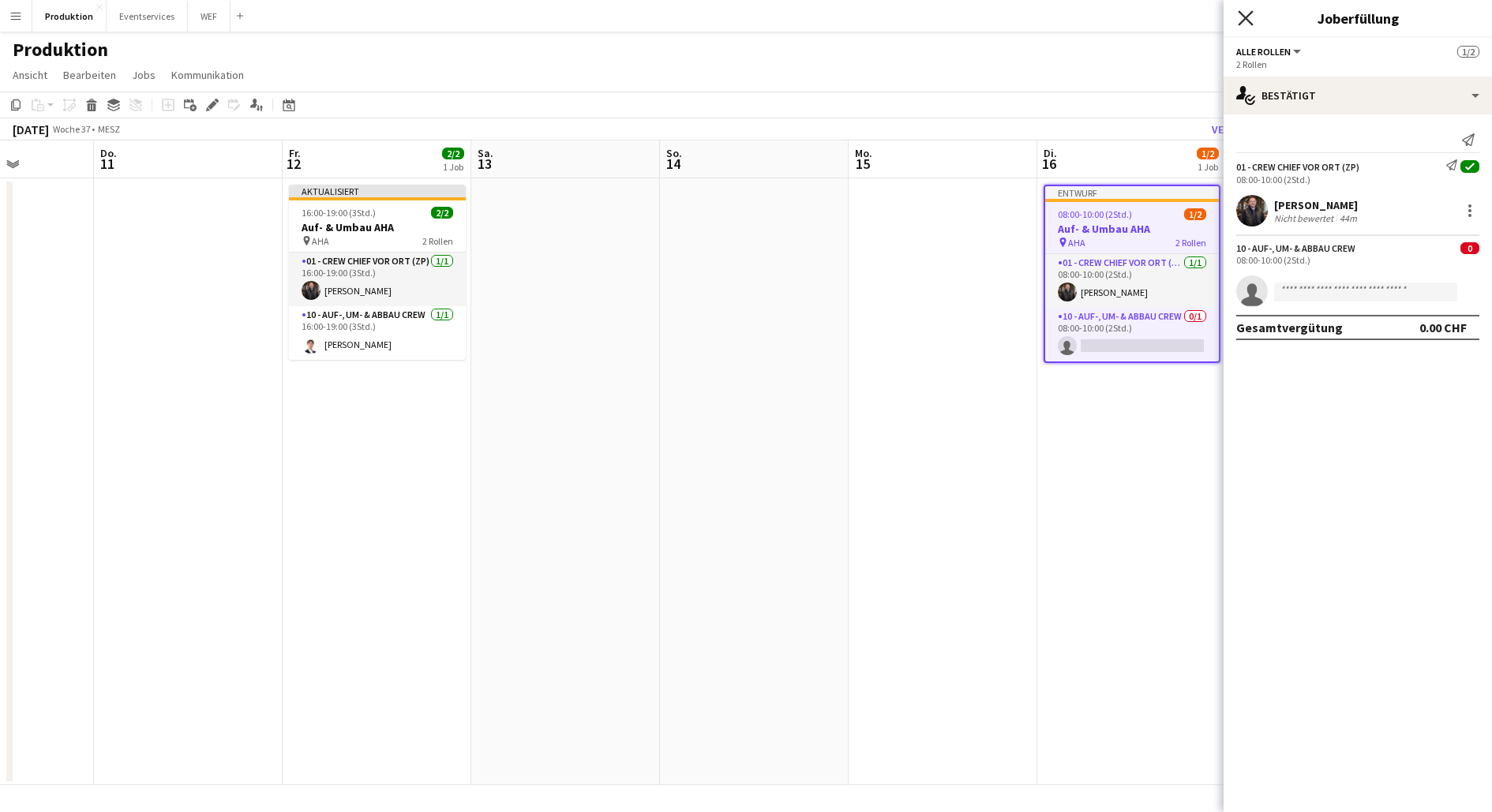
click at [1249, 25] on icon "Pop-in schließen" at bounding box center [1246, 17] width 15 height 15
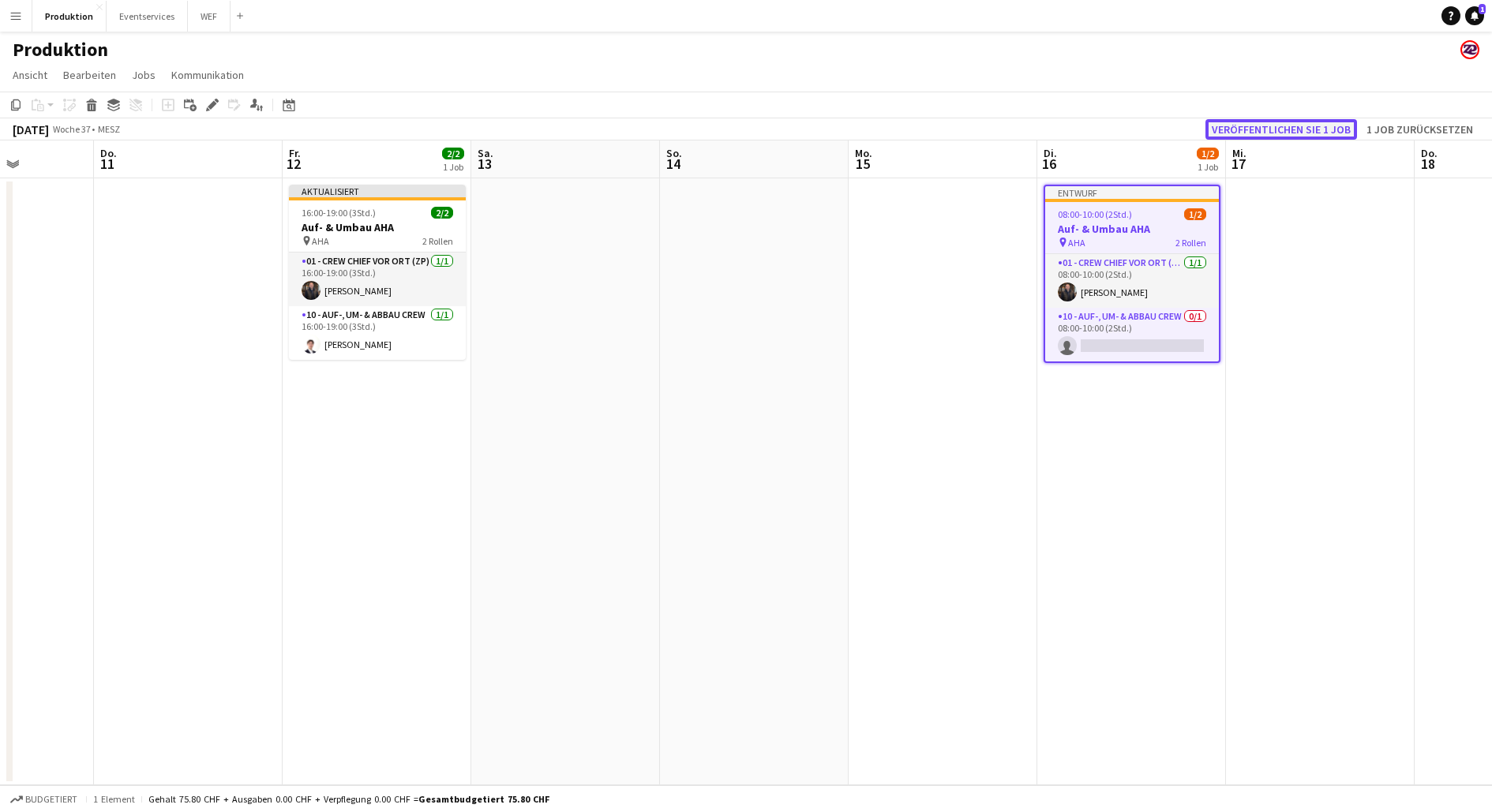
click at [1270, 129] on button "Veröffentlichen Sie 1 Job" at bounding box center [1281, 129] width 152 height 20
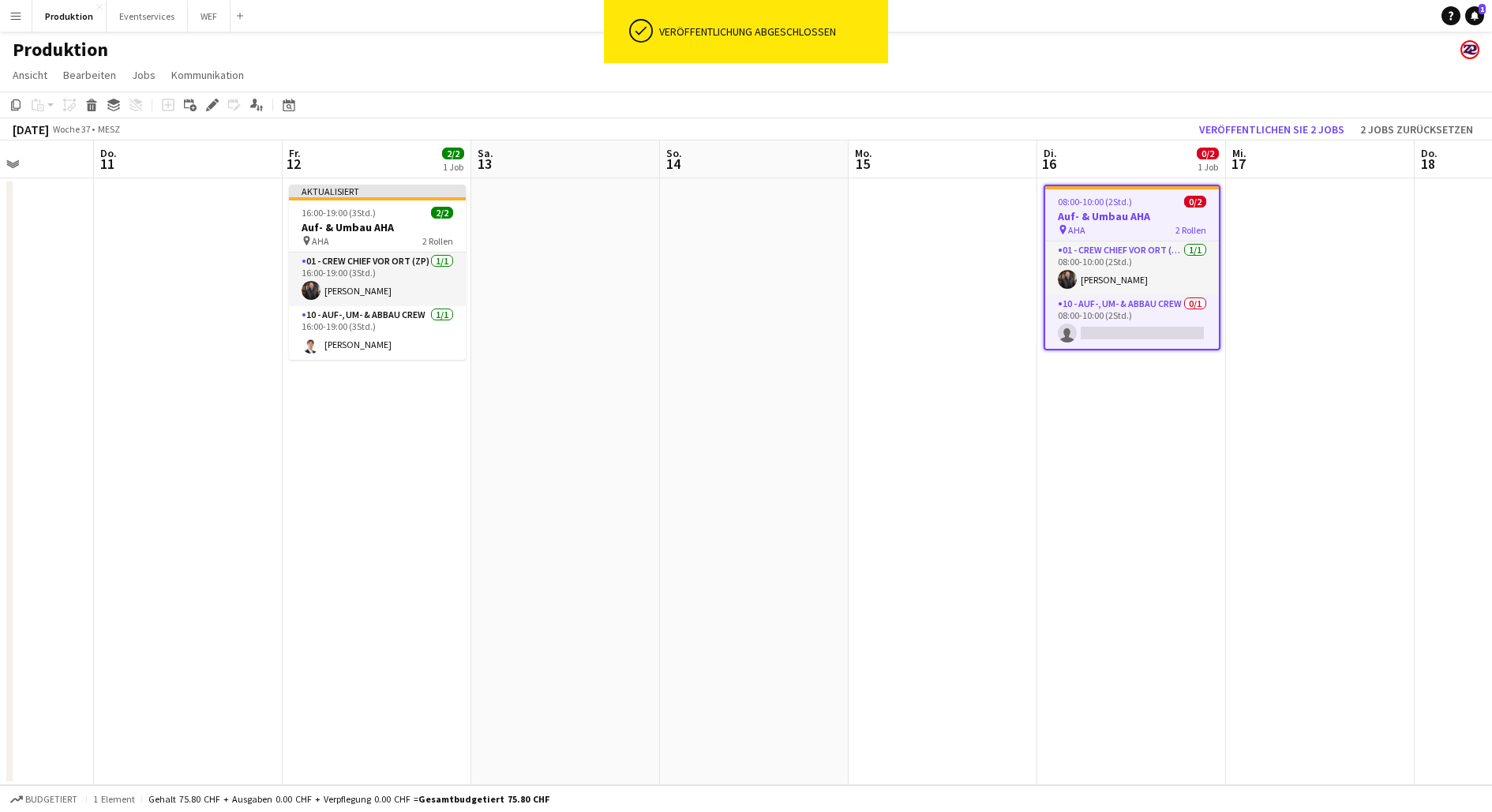
click at [1070, 66] on app-page-menu "Ansicht Tagesansicht erweitert Tagesansicht zusammengeklappt Monatsansicht Datu…" at bounding box center [746, 76] width 1492 height 30
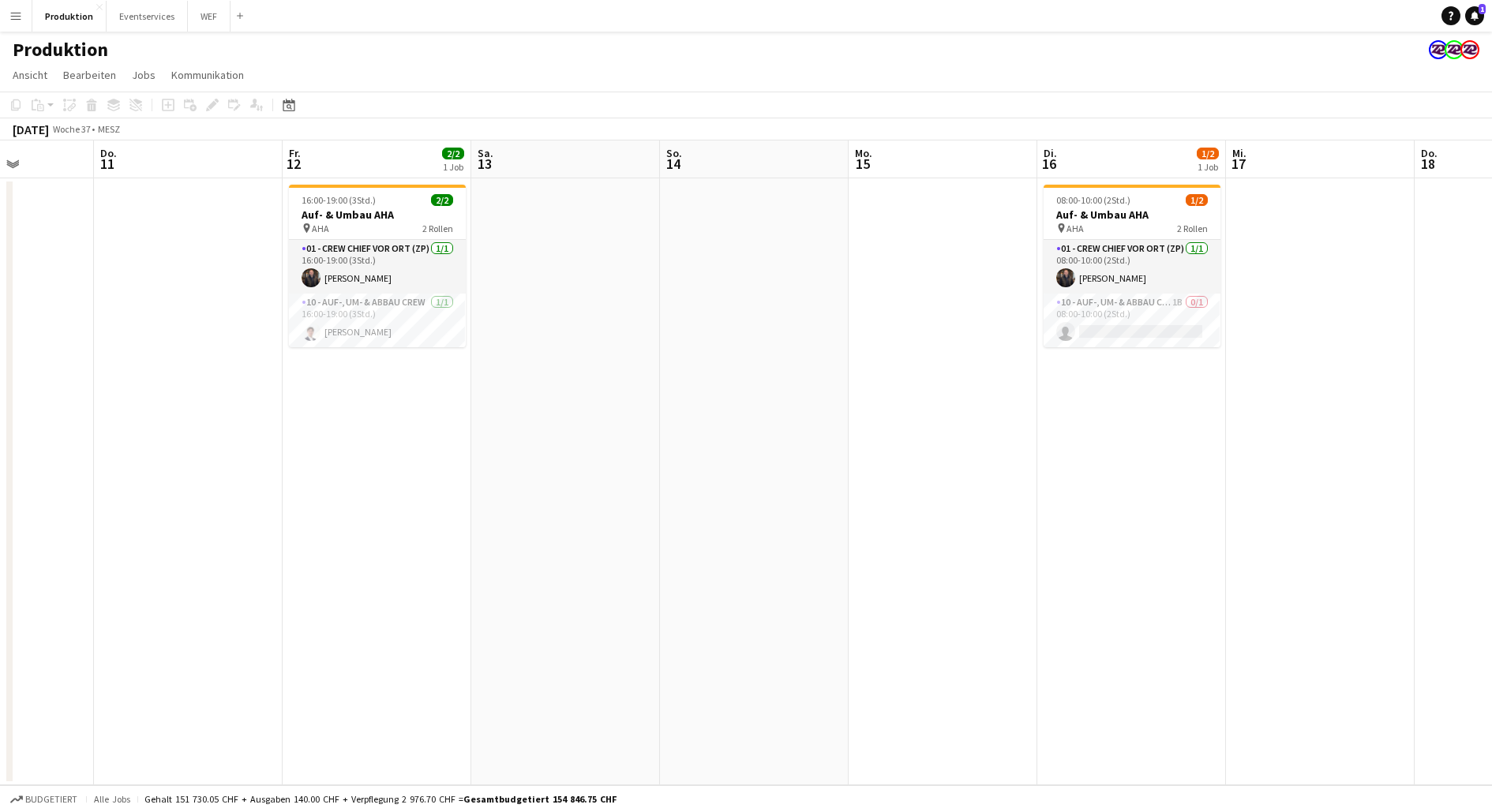
click at [620, 357] on app-date-cell at bounding box center [566, 482] width 189 height 607
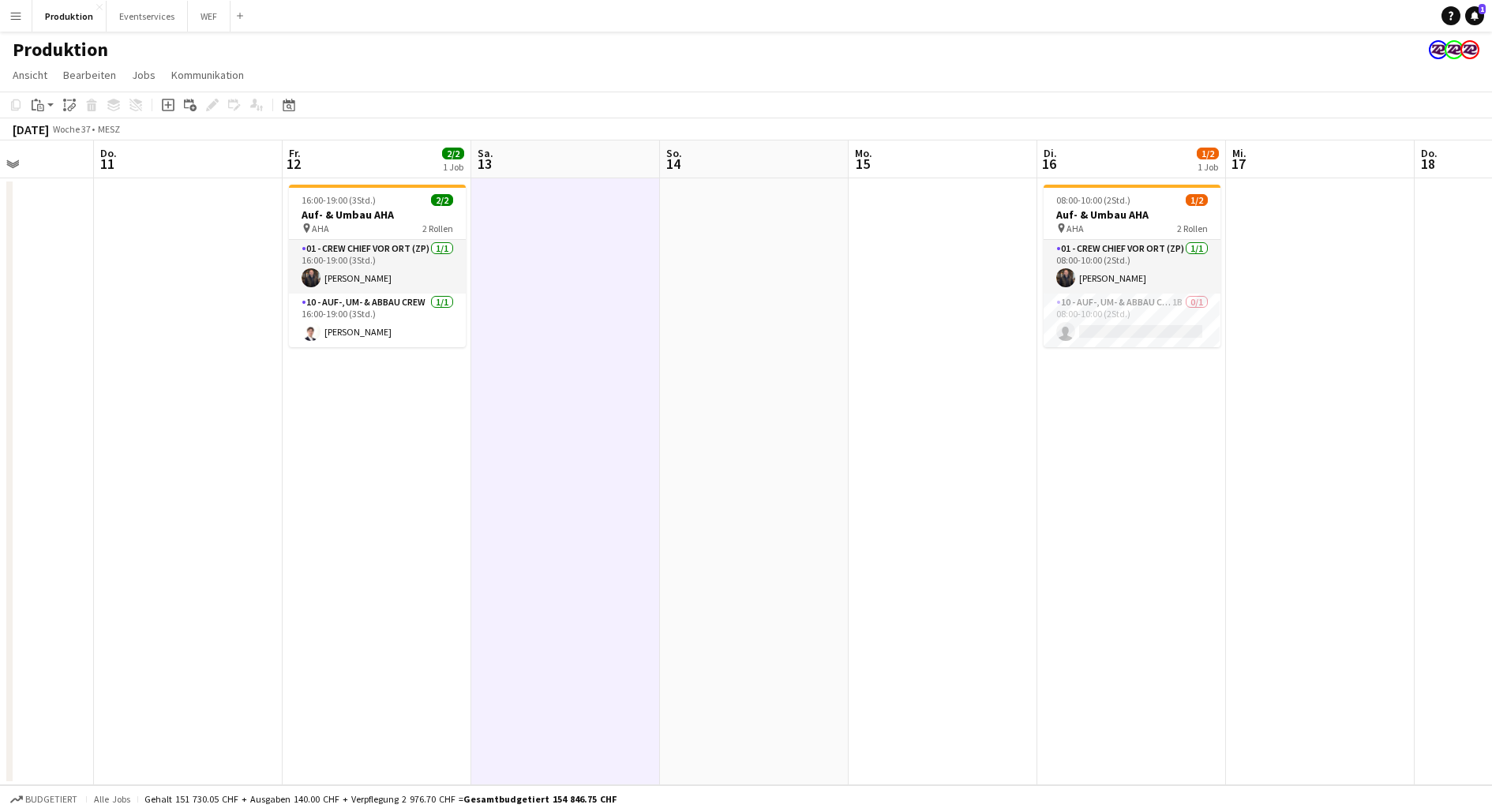
click at [1436, 48] on app-user-avatar at bounding box center [1438, 49] width 19 height 19
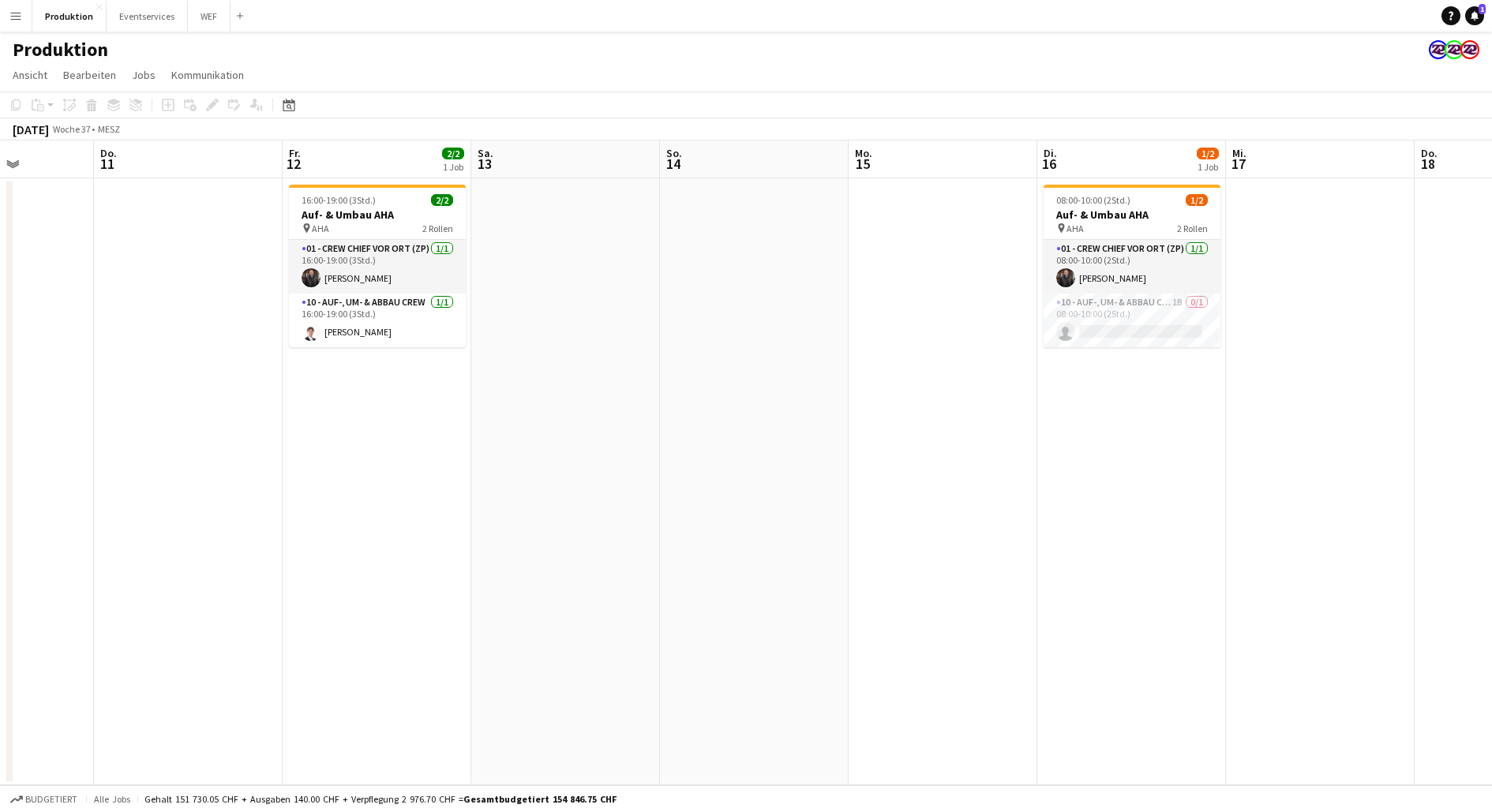
click at [1438, 53] on app-user-avatar at bounding box center [1438, 49] width 19 height 19
click at [381, 266] on app-card-role "01 - Crew Chief vor Ort (ZP) [DATE] 16:00-19:00 (3Std.) [PERSON_NAME]" at bounding box center [377, 266] width 177 height 54
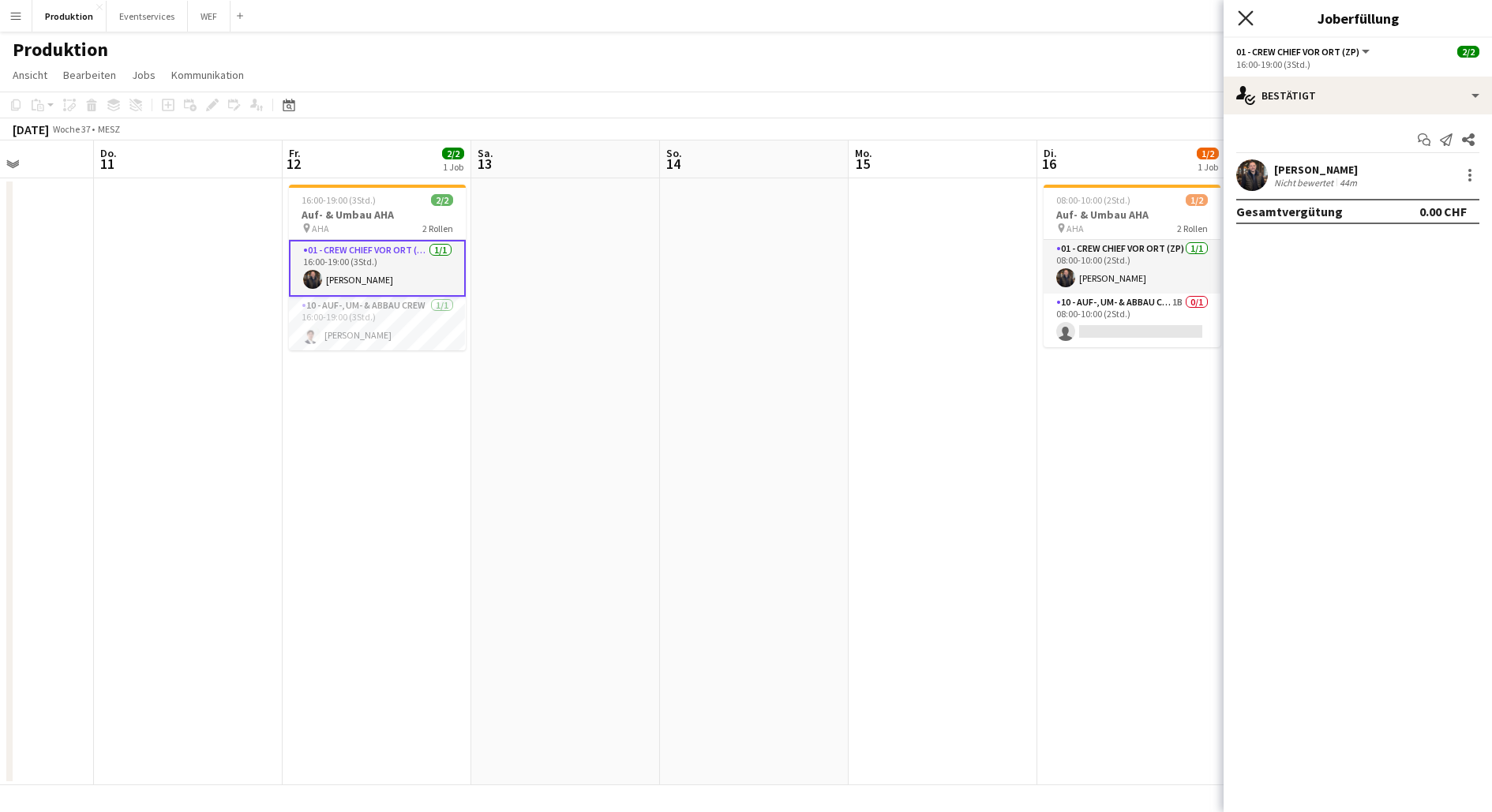
click at [1245, 17] on icon at bounding box center [1246, 17] width 15 height 15
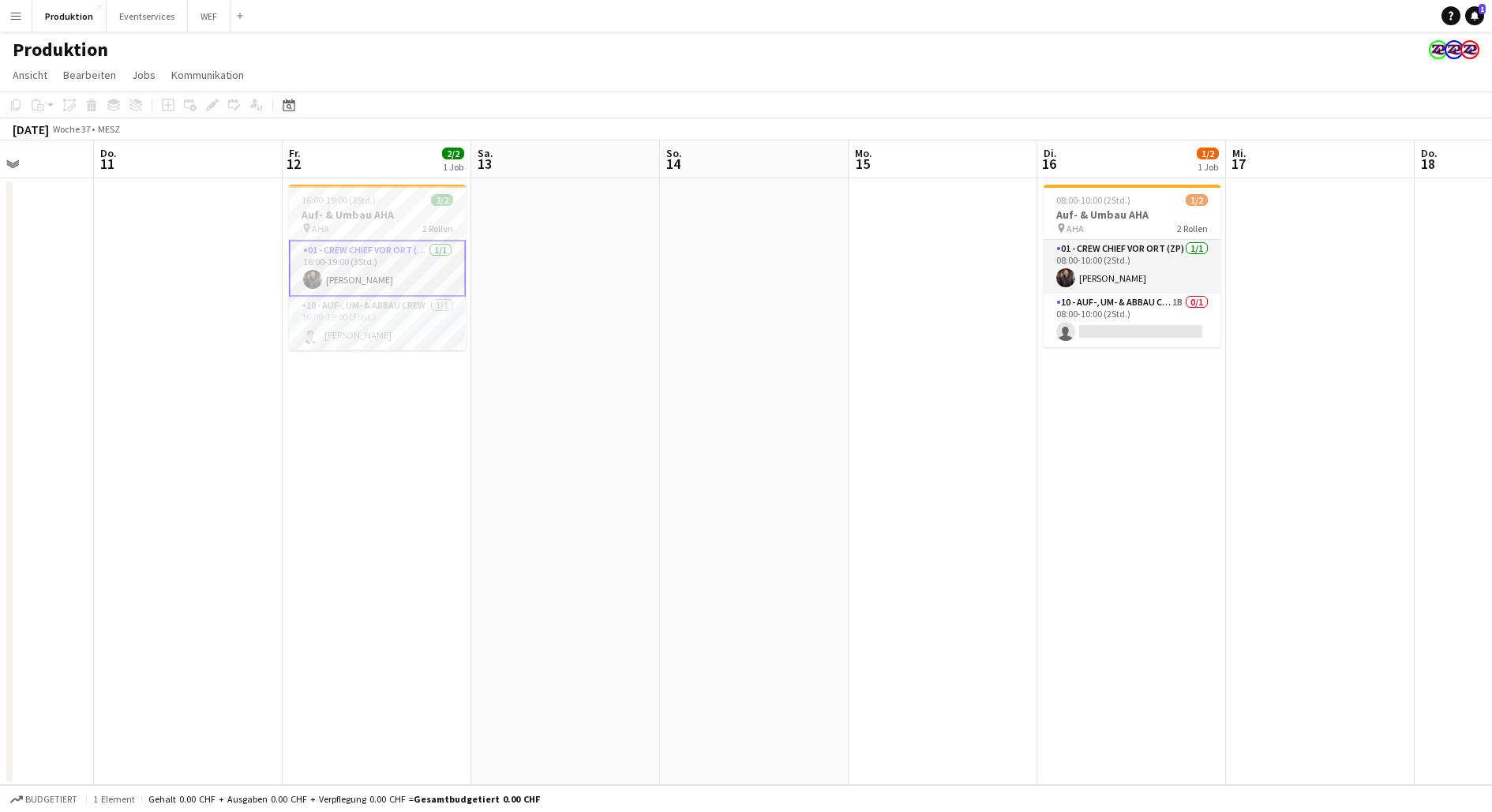
click at [732, 320] on app-date-cell at bounding box center [755, 482] width 189 height 607
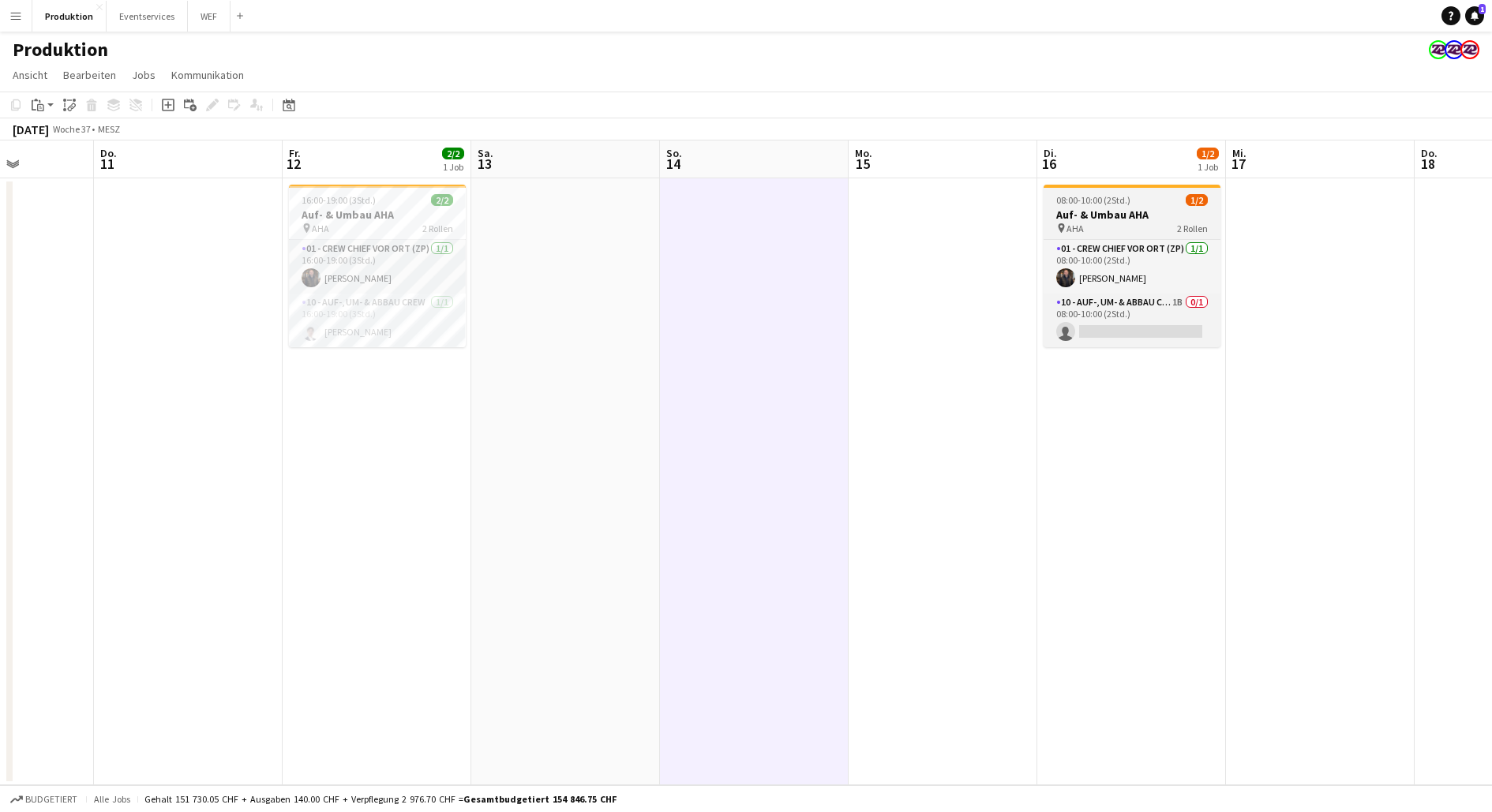
click at [1157, 200] on div "08:00-10:00 (2Std.) 1/2" at bounding box center [1132, 200] width 177 height 12
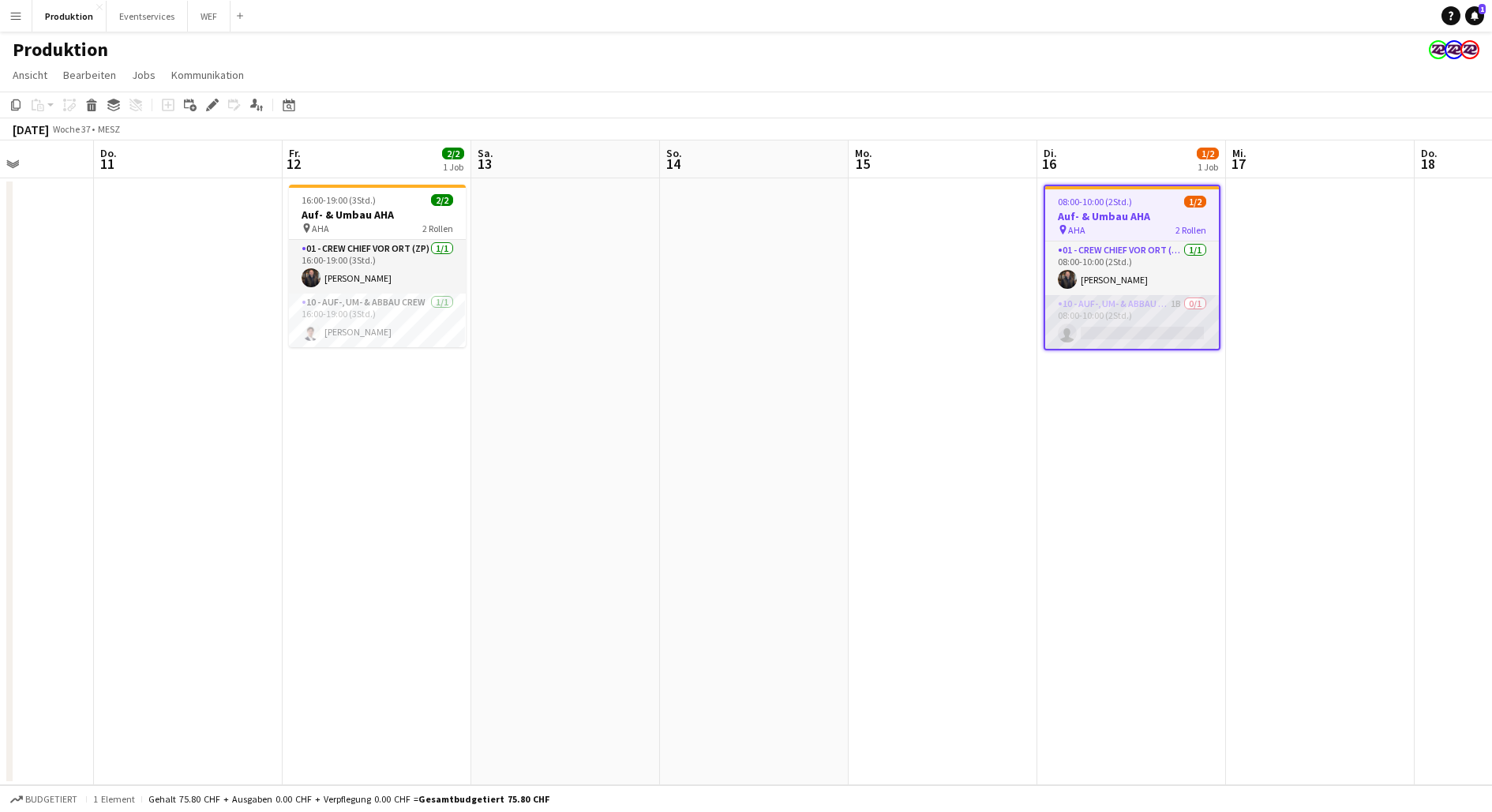
click at [1134, 318] on app-card-role "10 - Auf-, Um- & Abbau Crew 1B 0/1 08:00-10:00 (2Std.) single-neutral-actions" at bounding box center [1132, 321] width 174 height 54
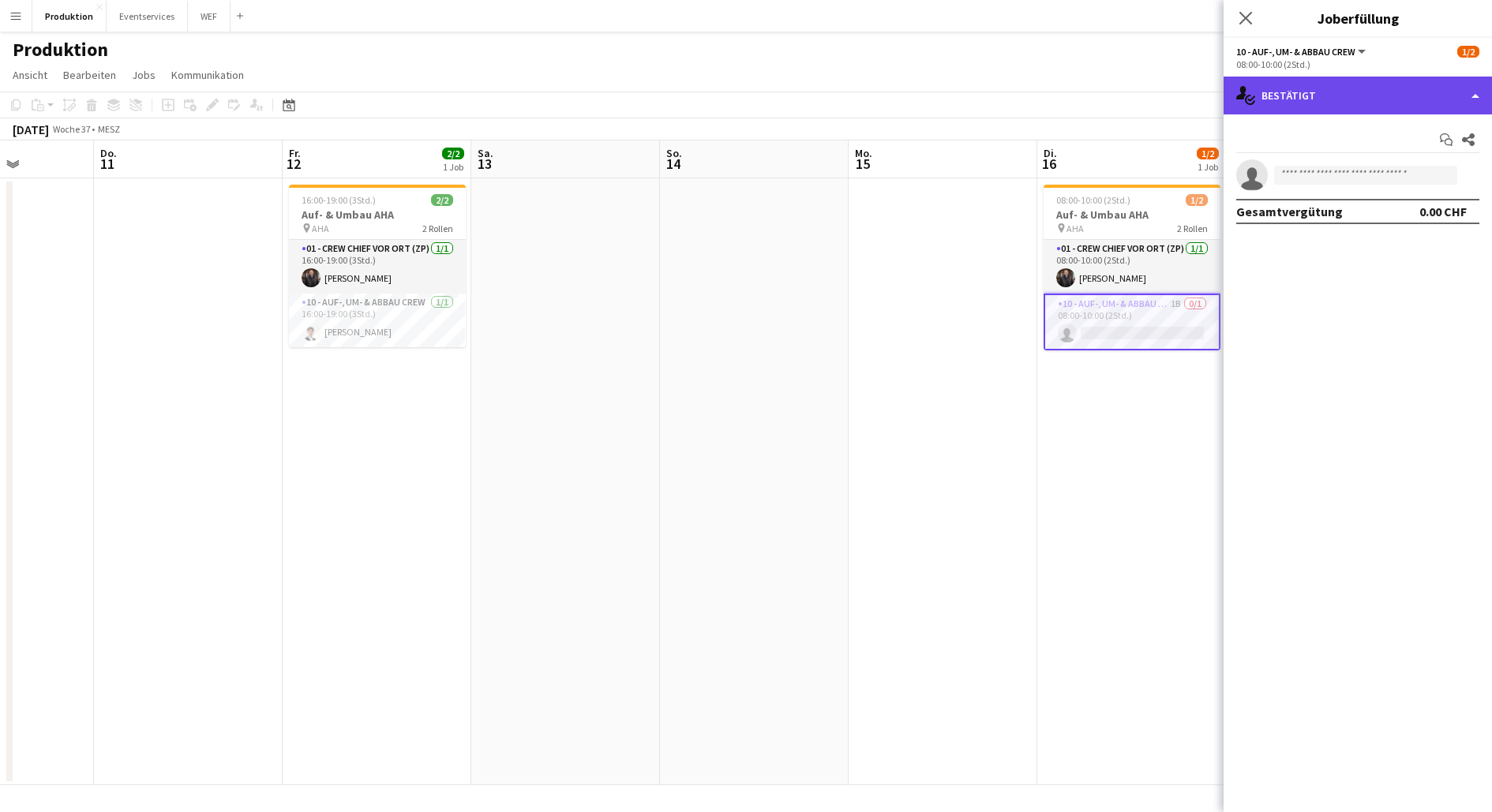
click at [1410, 77] on div "single-neutral-actions-check-2 Bestätigt" at bounding box center [1357, 95] width 268 height 38
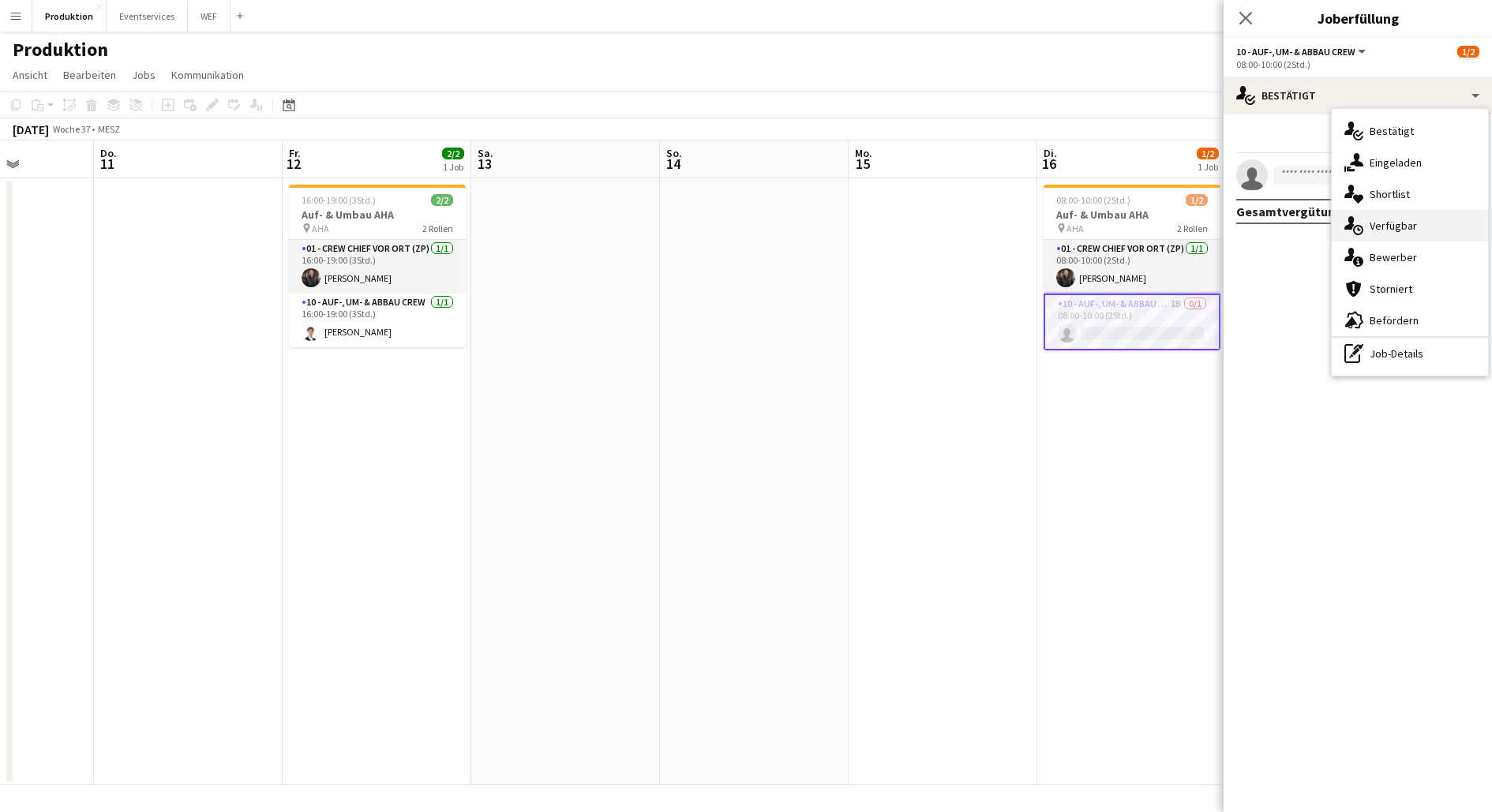
click at [1402, 215] on div "single-neutral-actions-upload [GEOGRAPHIC_DATA]" at bounding box center [1410, 225] width 157 height 31
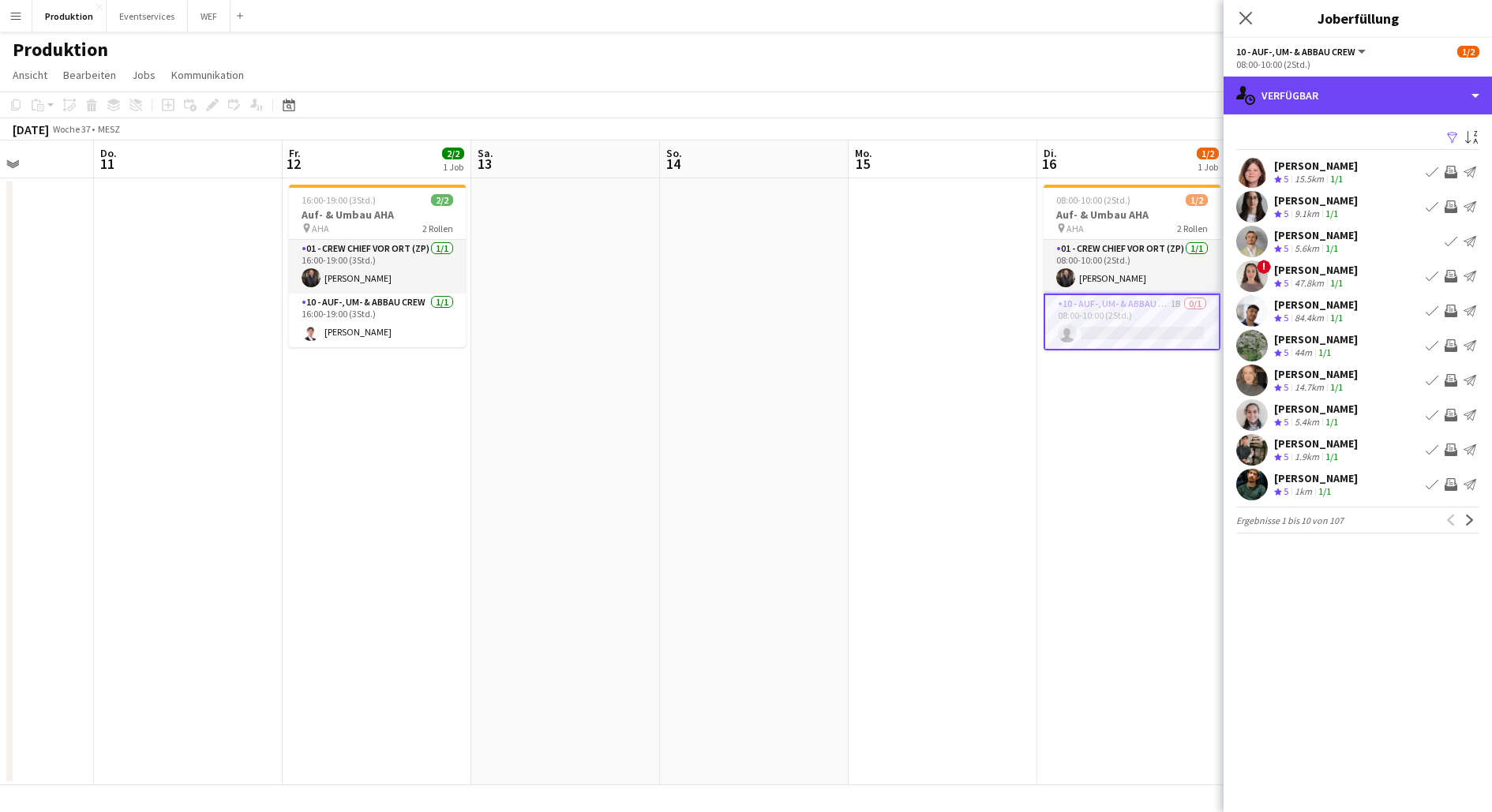
click at [1411, 105] on div "single-neutral-actions-upload [GEOGRAPHIC_DATA]" at bounding box center [1357, 95] width 268 height 38
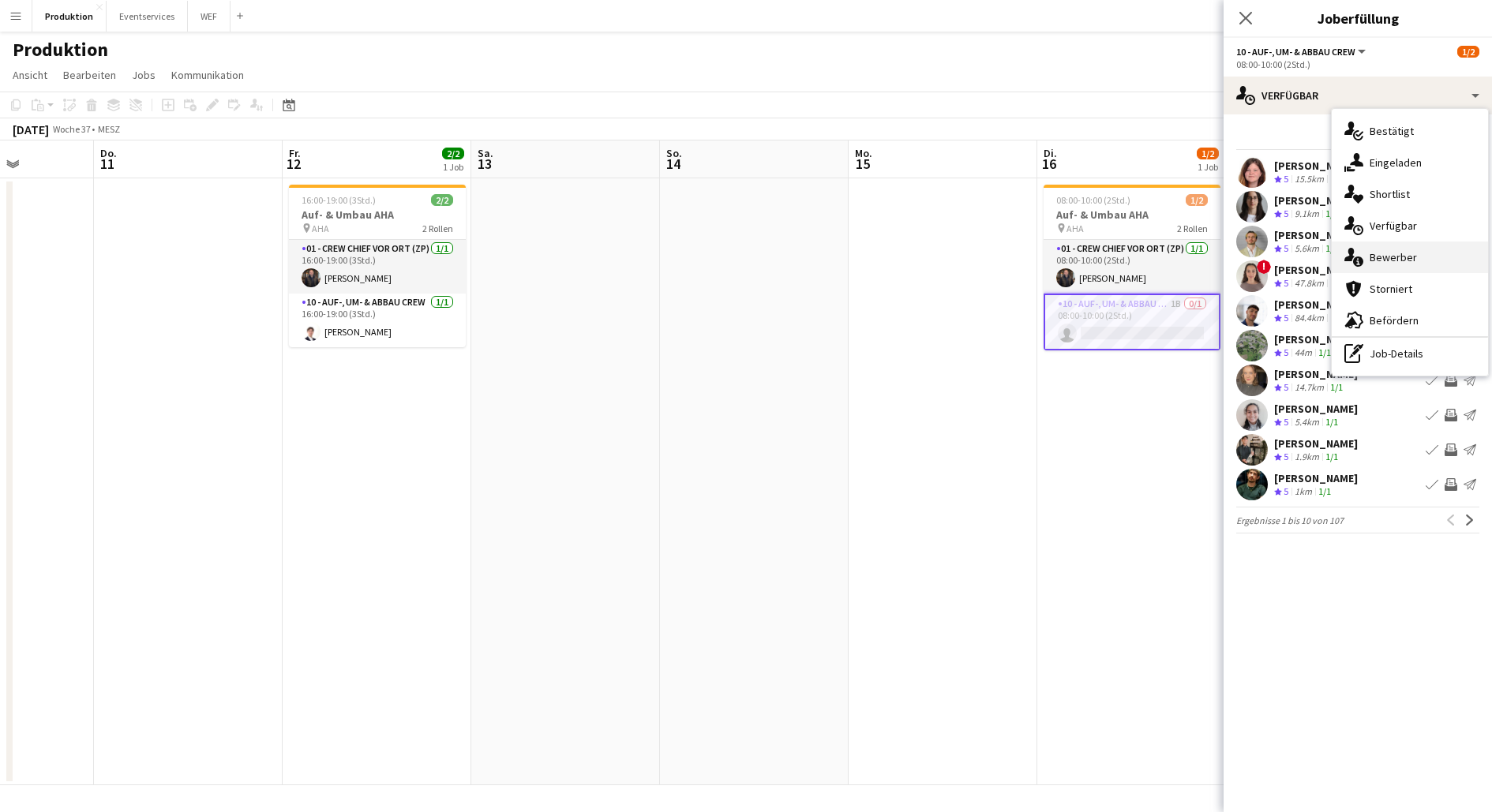
click at [1395, 258] on span "Bewerber" at bounding box center [1394, 257] width 48 height 15
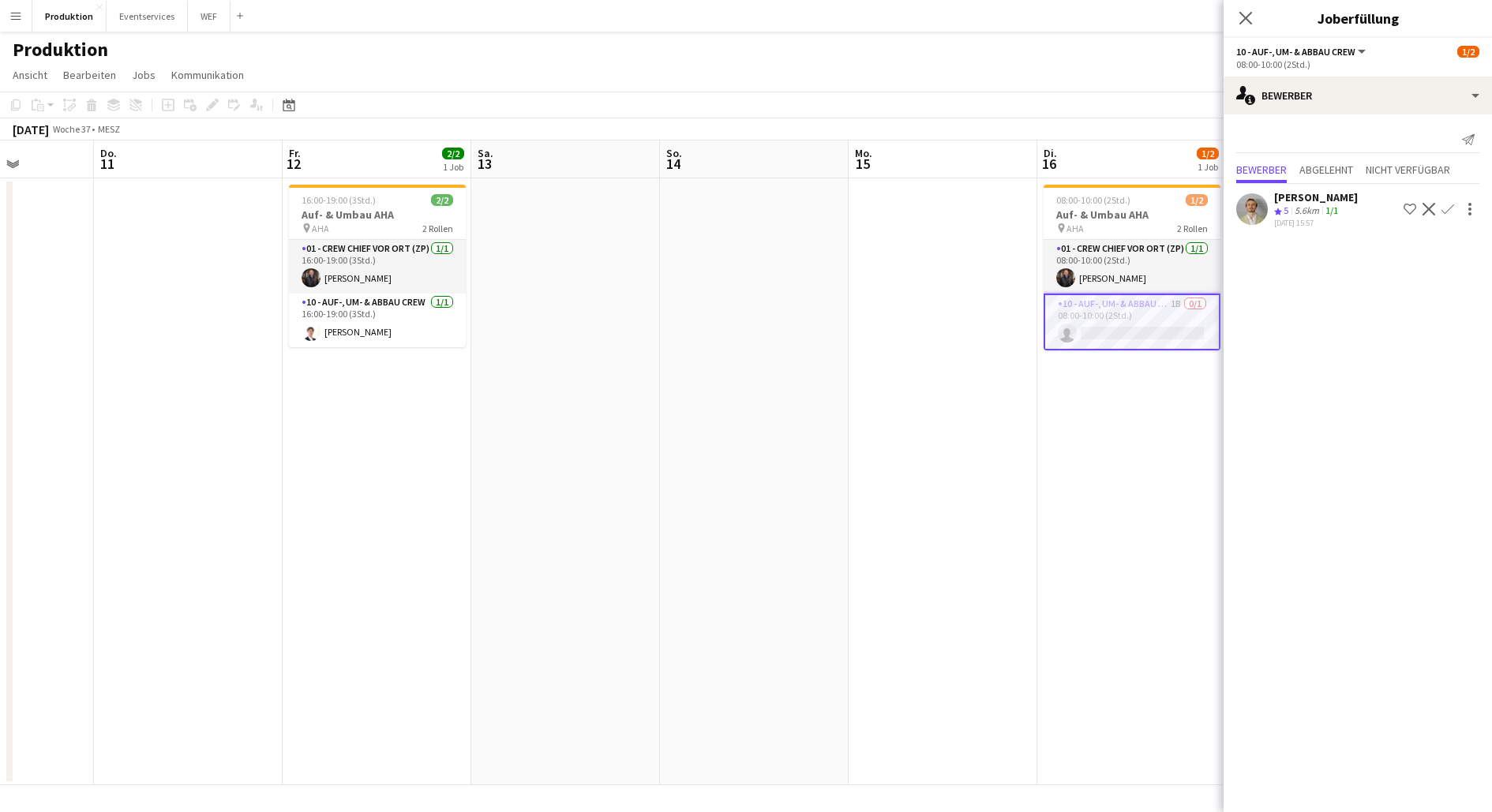
click at [1114, 433] on app-date-cell "08:00-10:00 (2Std.) 1/2 Auf- & Umbau AHA pin AHA 2 Rollen 01 - Crew Chief vor O…" at bounding box center [1132, 482] width 189 height 607
